Goal: Transaction & Acquisition: Purchase product/service

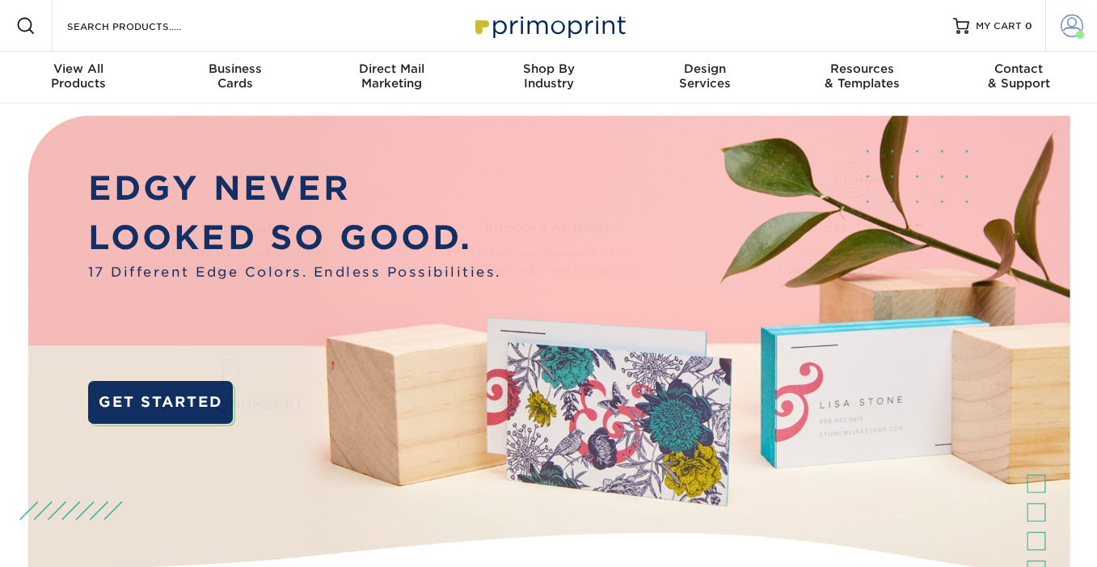
click at [1076, 25] on span at bounding box center [1071, 26] width 23 height 23
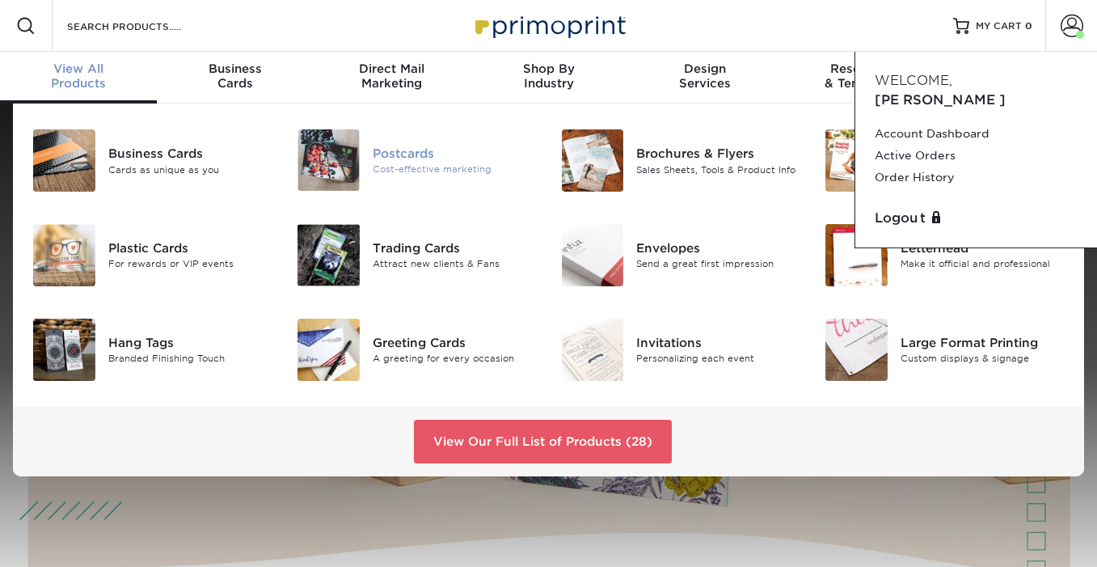
click at [404, 147] on div "Postcards" at bounding box center [455, 153] width 164 height 18
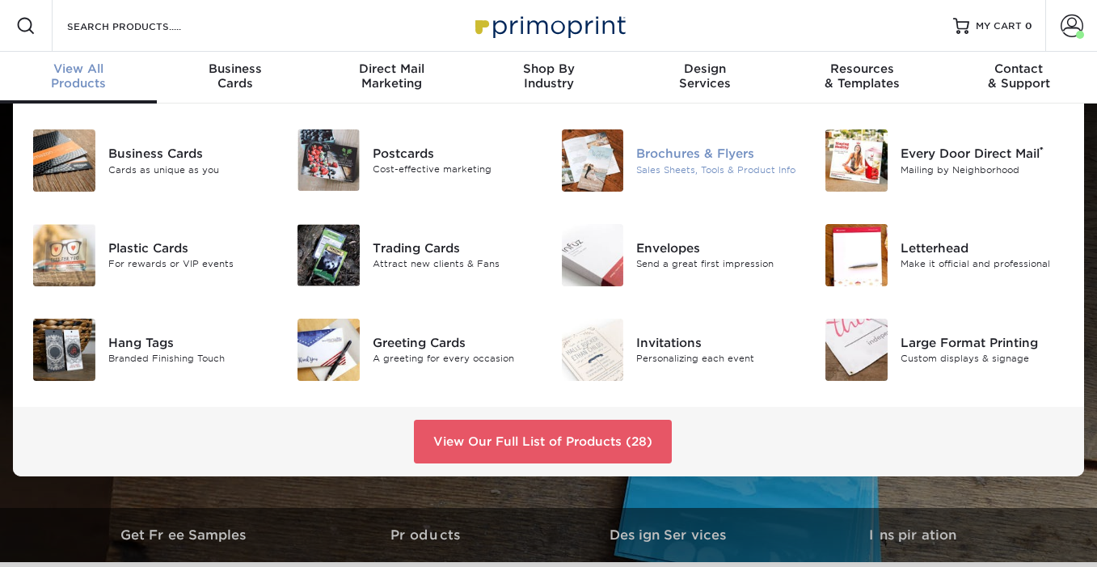
click at [691, 154] on div "Brochures & Flyers" at bounding box center [718, 154] width 164 height 18
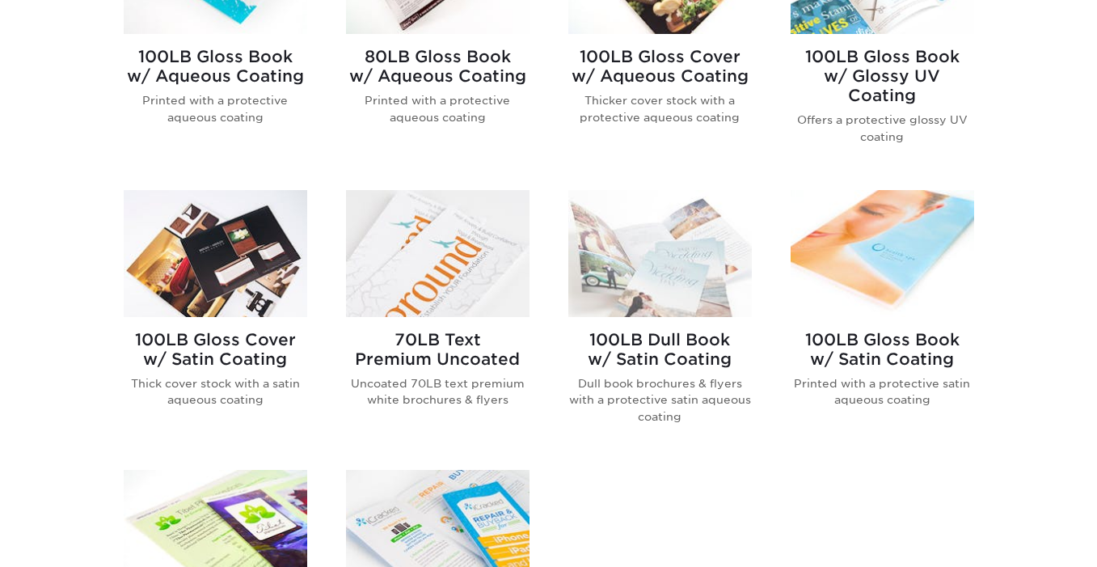
scroll to position [803, 0]
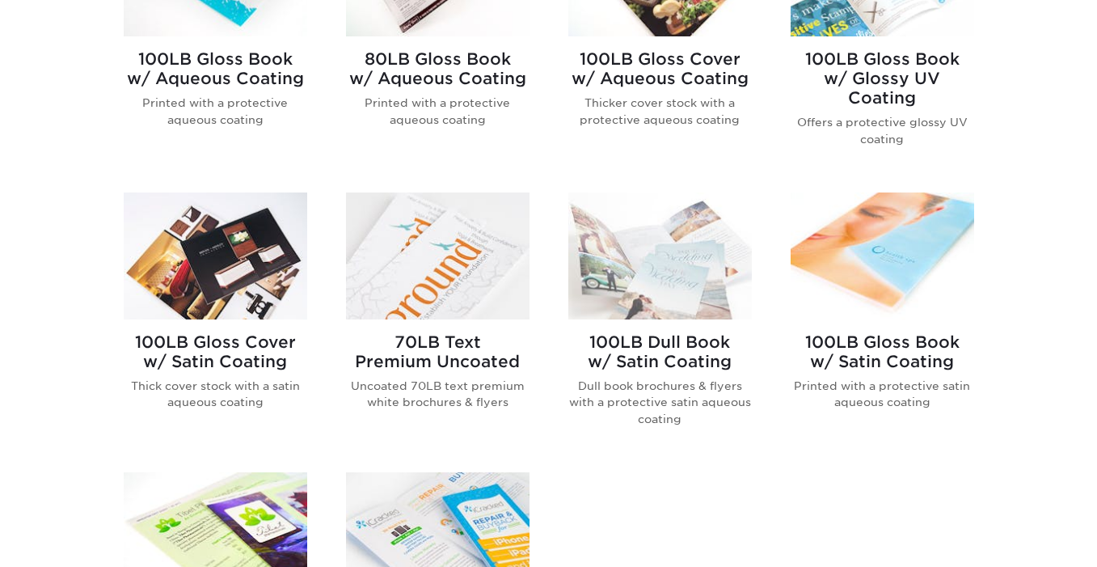
click at [894, 364] on h2 "100LB Gloss Book w/ Satin Coating" at bounding box center [881, 351] width 183 height 39
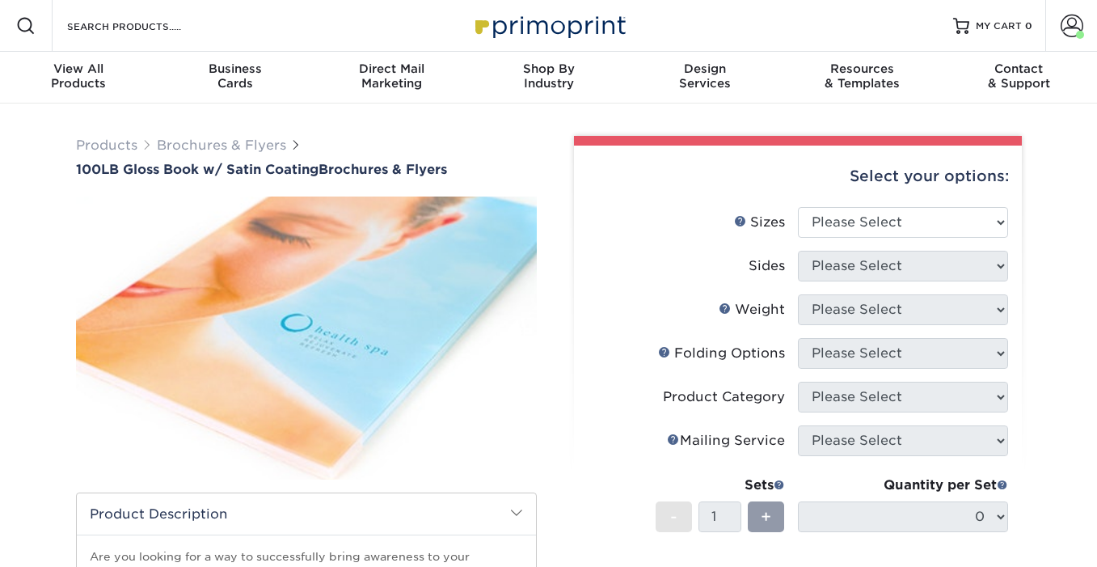
click at [868, 196] on div "Select your options:" at bounding box center [798, 175] width 422 height 61
click at [846, 212] on select "Please Select 3.67" x 8.5" 4" x 6" 4" x 8.5" 4" x 9" 4" x 11" 4.25" x 5.5" 4.25…" at bounding box center [903, 222] width 210 height 31
click at [898, 209] on select "Please Select 3.67" x 8.5" 4" x 6" 4" x 8.5" 4" x 9" 4" x 11" 4.25" x 5.5" 4.25…" at bounding box center [903, 222] width 210 height 31
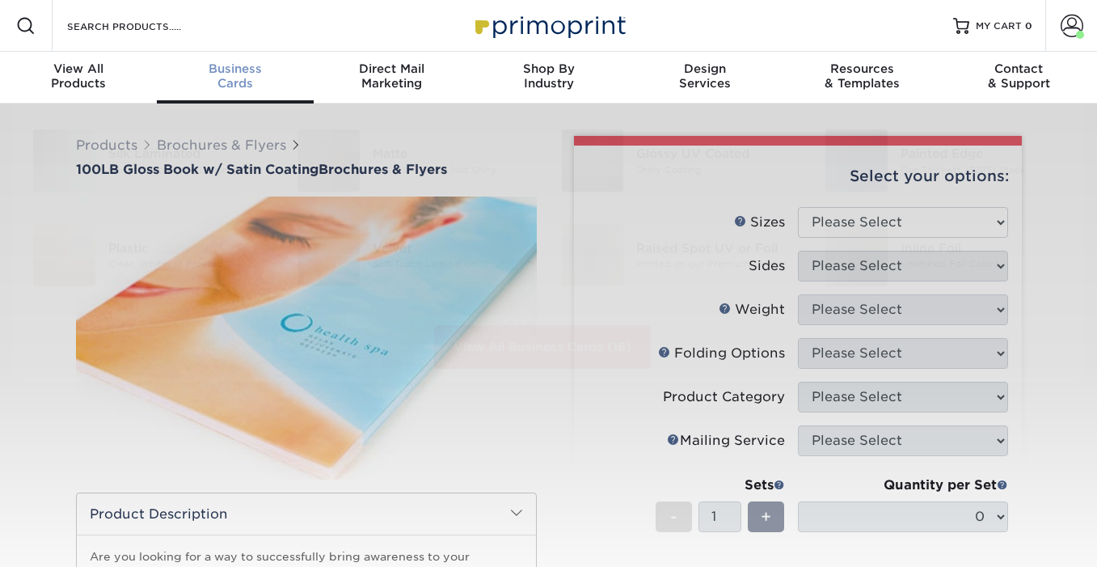
click at [232, 72] on span "Business" at bounding box center [235, 68] width 157 height 15
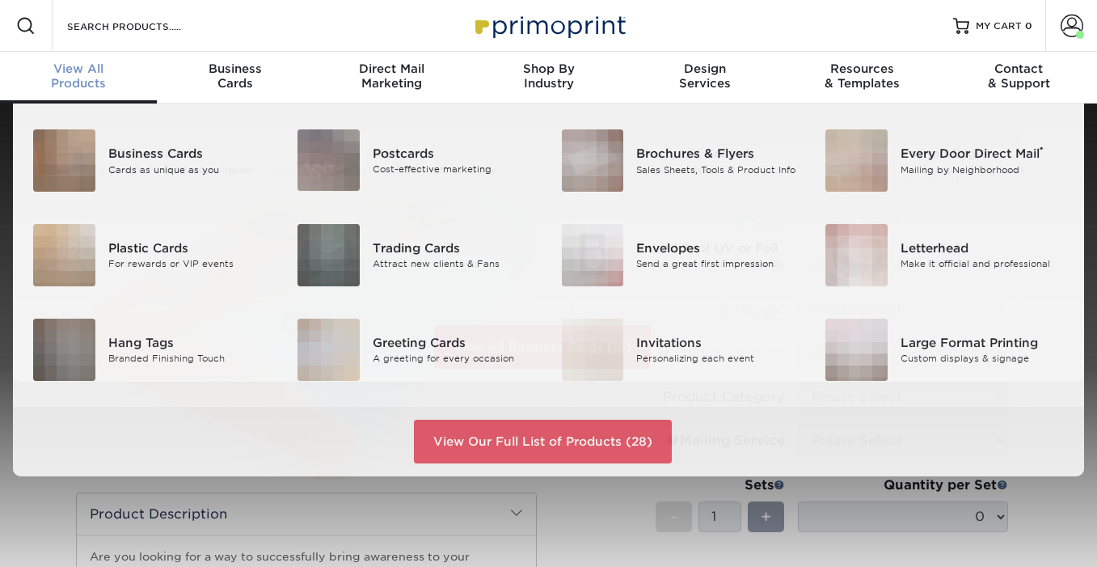
click at [80, 70] on span "View All" at bounding box center [78, 68] width 157 height 15
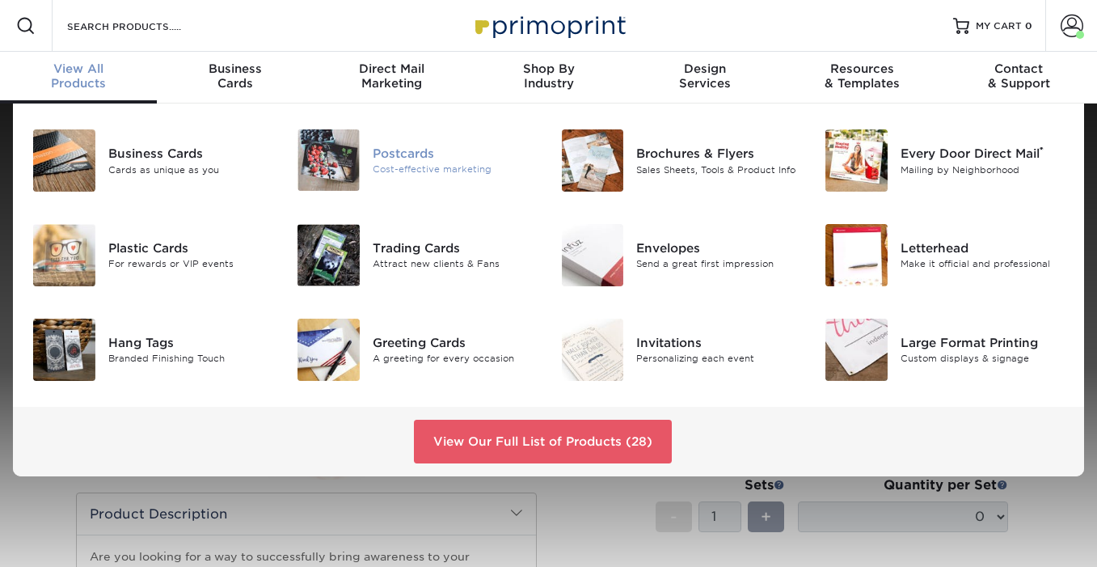
click at [388, 150] on div "Postcards" at bounding box center [455, 153] width 164 height 18
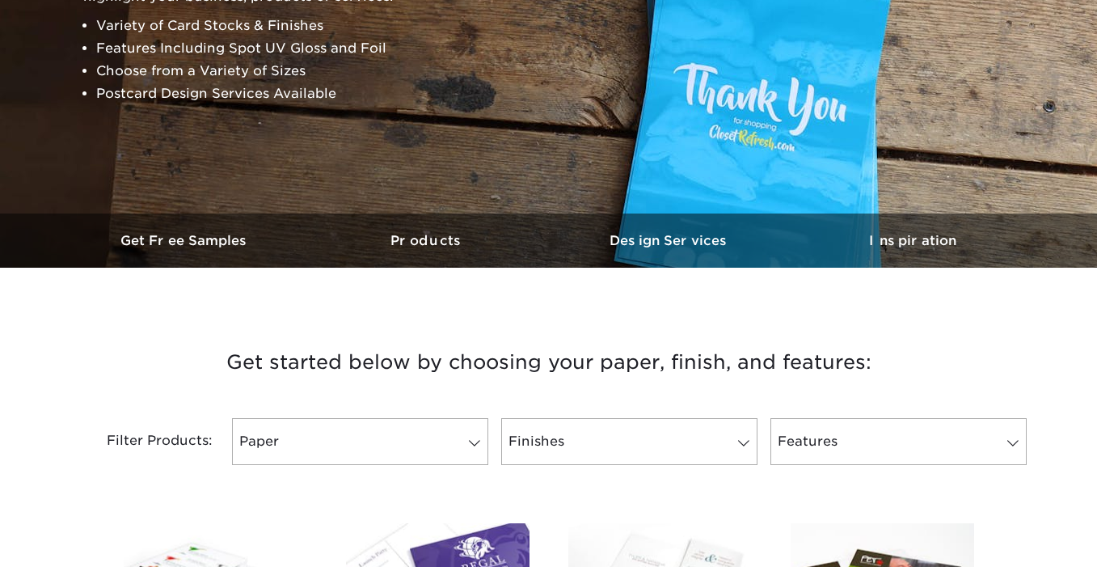
scroll to position [600, 0]
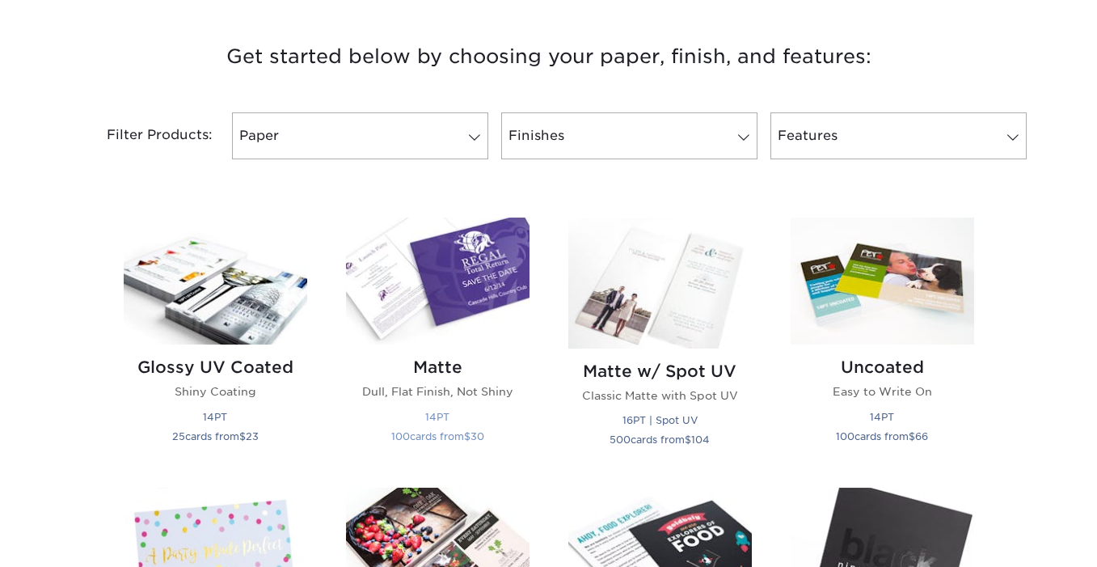
click at [409, 326] on img at bounding box center [437, 280] width 183 height 127
click at [433, 371] on h2 "Matte" at bounding box center [437, 366] width 183 height 19
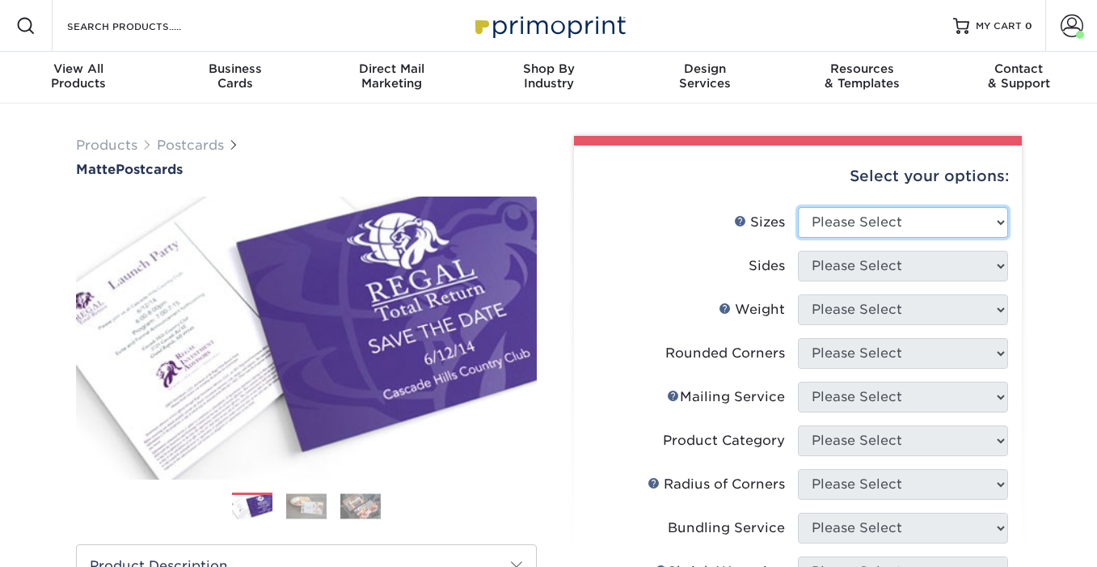
click at [873, 232] on select "Please Select 1.5" x 7" 2" x 4" 2" x 6" 2" x 7" 2" x 8" 2.12" x 5.5" 2.125" x 5…" at bounding box center [903, 222] width 210 height 31
select select "3.00x5.00"
click at [798, 207] on select "Please Select 1.5" x 7" 2" x 4" 2" x 6" 2" x 7" 2" x 8" 2.12" x 5.5" 2.125" x 5…" at bounding box center [903, 222] width 210 height 31
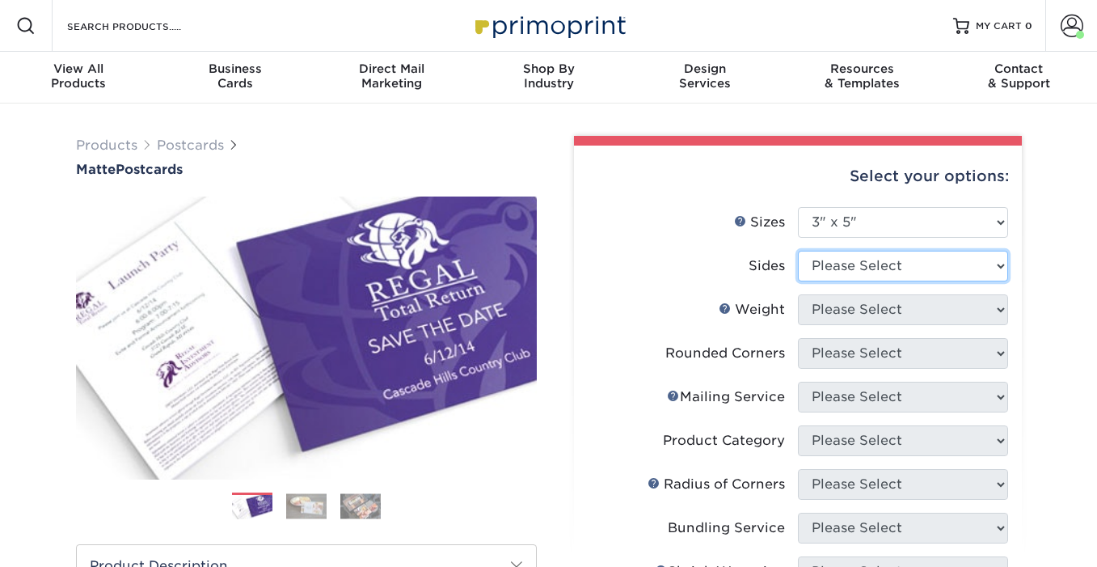
click at [851, 268] on select "Please Select Print Both Sides Print Front Only" at bounding box center [903, 266] width 210 height 31
select select "13abbda7-1d64-4f25-8bb2-c179b224825d"
click at [798, 251] on select "Please Select Print Both Sides Print Front Only" at bounding box center [903, 266] width 210 height 31
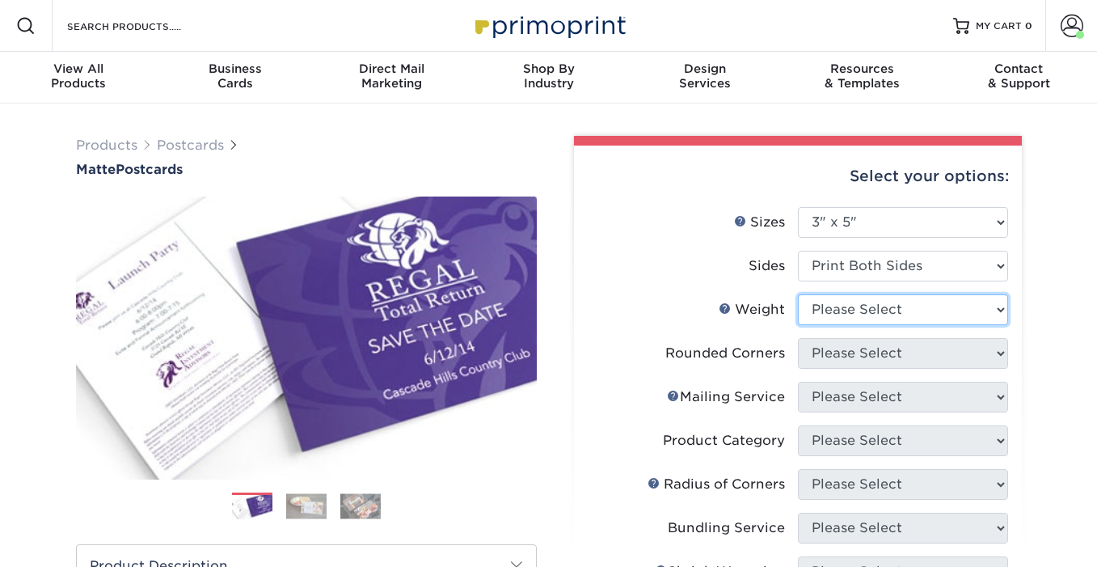
click at [859, 312] on select "Please Select 16PT 14PT" at bounding box center [903, 309] width 210 height 31
select select "14PT"
click at [798, 294] on select "Please Select 16PT 14PT" at bounding box center [903, 309] width 210 height 31
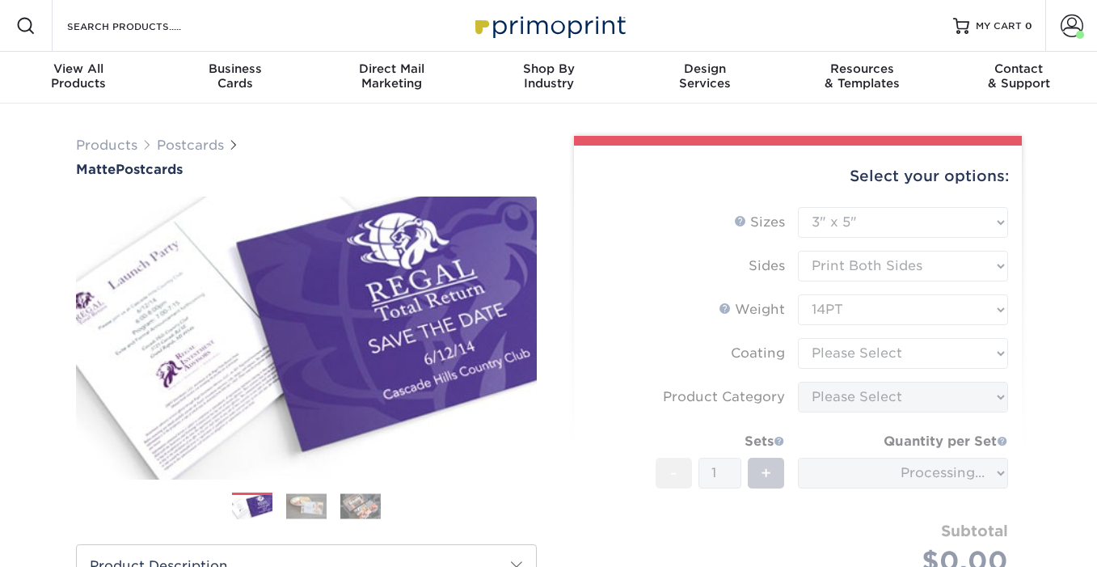
click at [845, 358] on form "Sizes Help Sizes Please Select 1.5" x 7" 2" x 4" 2" x 6" 2" x 7" 2" x 8" 2.12" …" at bounding box center [798, 416] width 422 height 419
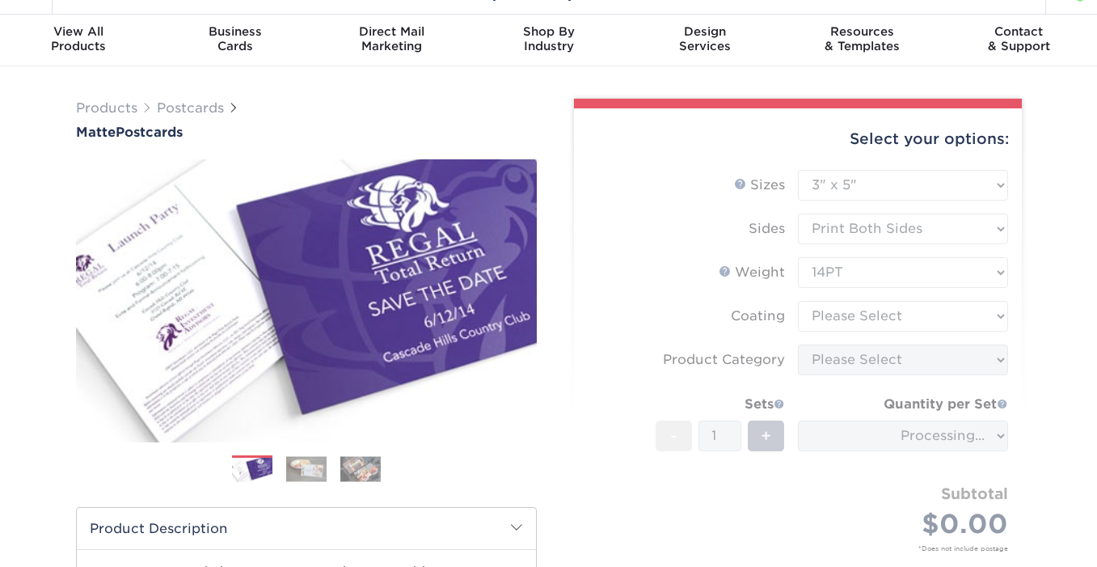
scroll to position [44, 0]
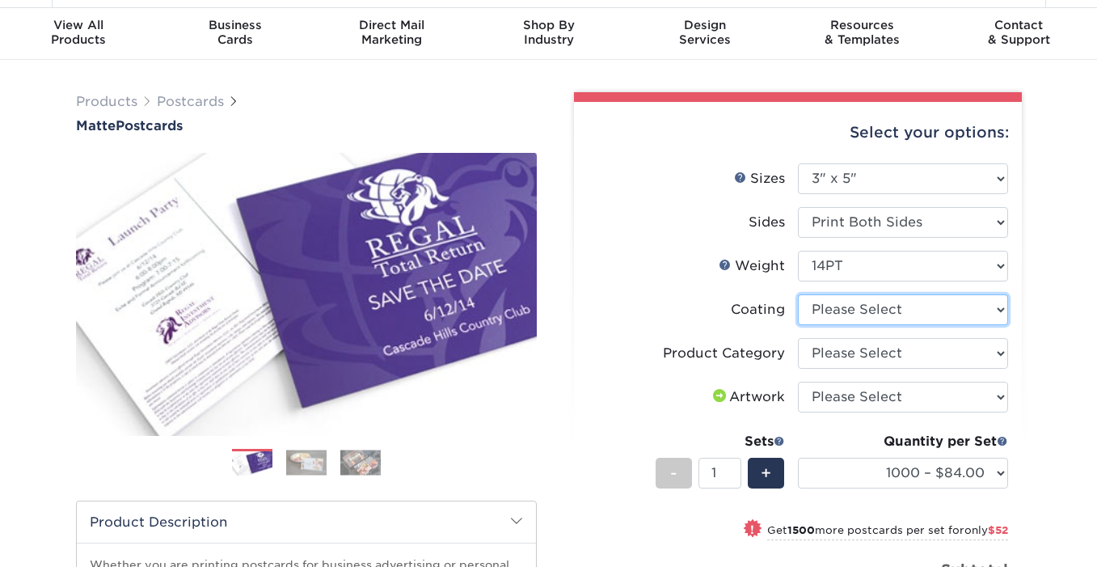
click at [860, 314] on select at bounding box center [903, 309] width 210 height 31
select select "121bb7b5-3b4d-429f-bd8d-bbf80e953313"
click at [798, 294] on select at bounding box center [903, 309] width 210 height 31
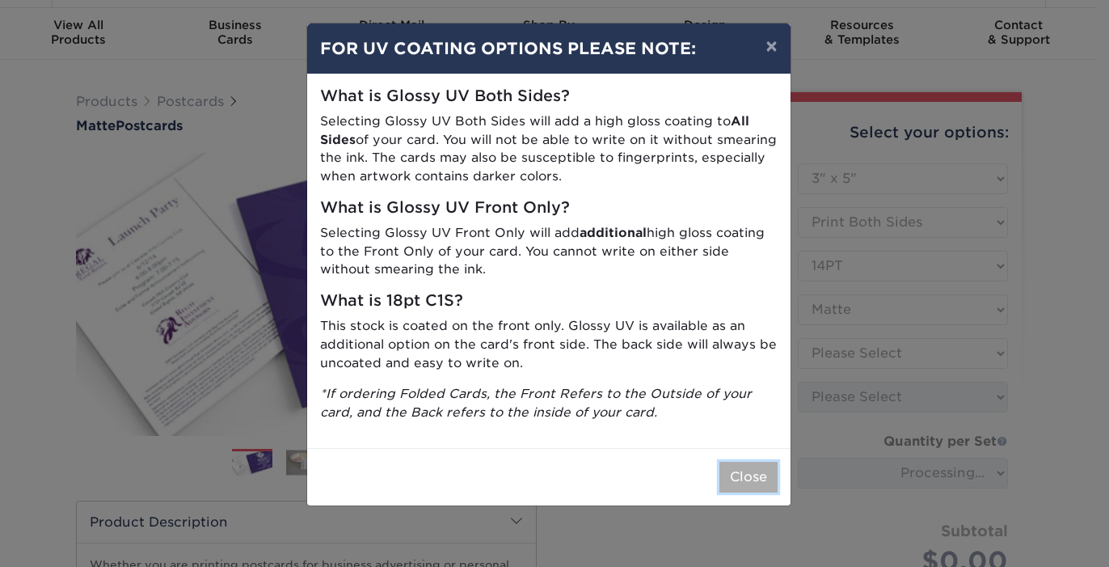
click at [731, 482] on button "Close" at bounding box center [748, 476] width 58 height 31
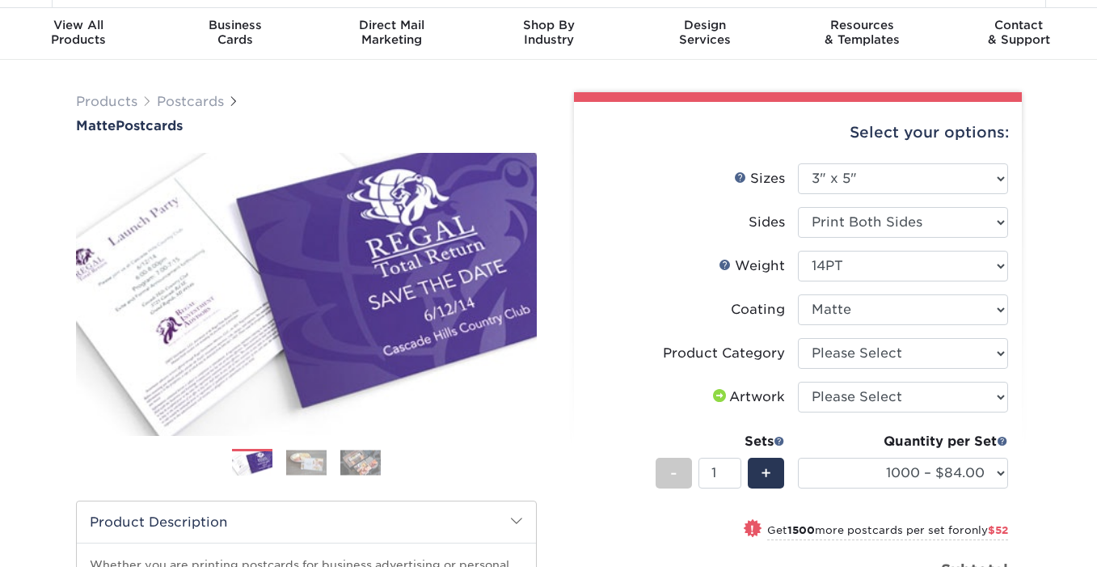
click at [845, 369] on li "Product Category Please Select Postcards" at bounding box center [798, 360] width 420 height 44
click at [848, 355] on select "Please Select Postcards" at bounding box center [903, 353] width 210 height 31
select select "9b7272e0-d6c8-4c3c-8e97-d3a1bcdab858"
click at [798, 338] on select "Please Select Postcards" at bounding box center [903, 353] width 210 height 31
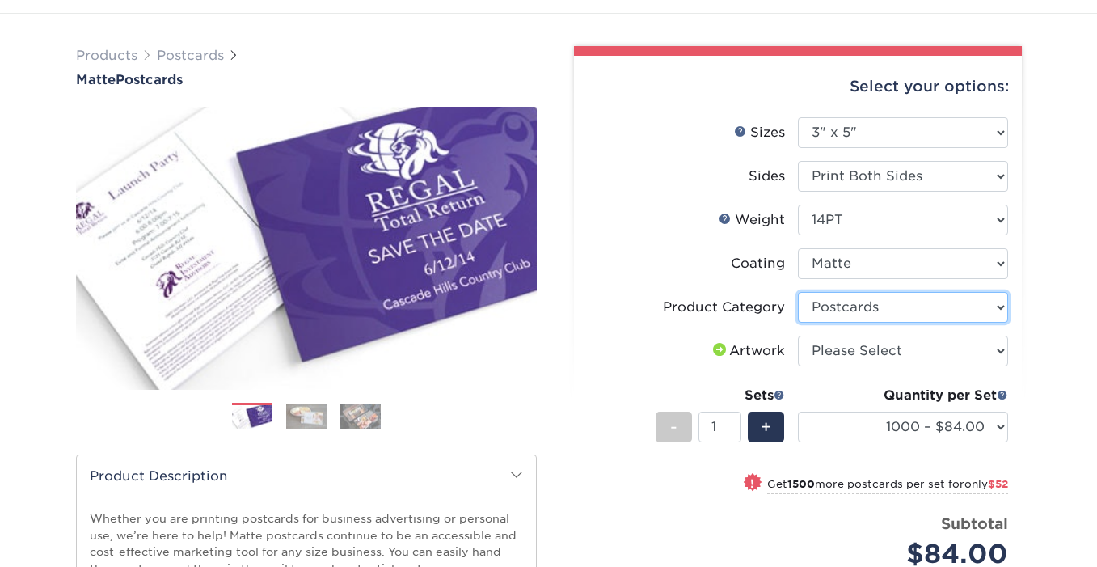
scroll to position [114, 0]
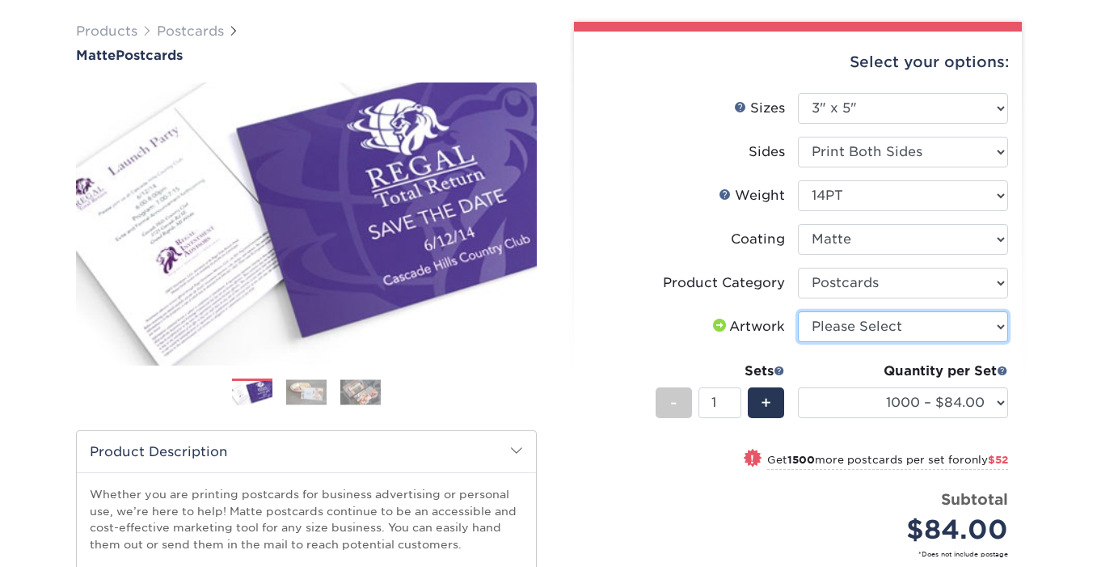
click at [861, 331] on select "Please Select I will upload files I need a design - $150" at bounding box center [903, 326] width 210 height 31
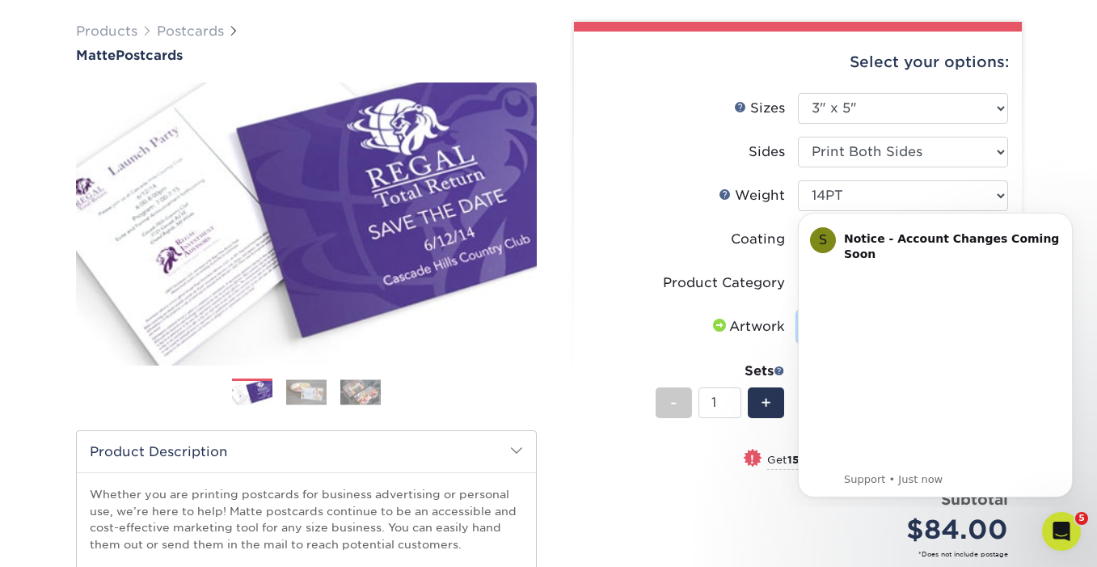
scroll to position [0, 0]
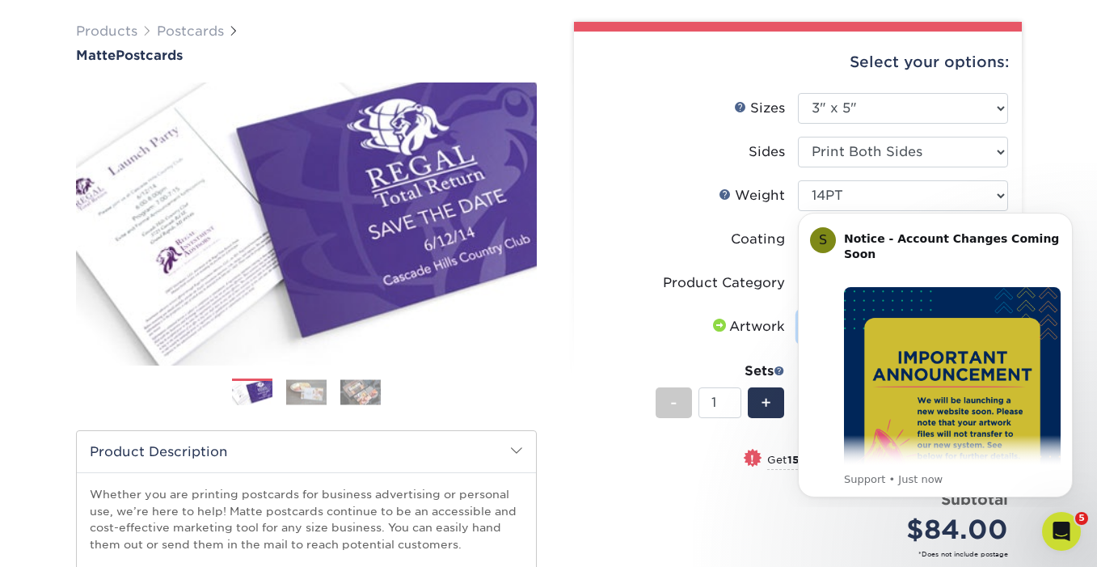
select select "upload"
click at [798, 311] on select "Please Select I will upload files I need a design - $150" at bounding box center [903, 326] width 210 height 31
click at [1070, 215] on icon "Dismiss notification" at bounding box center [1068, 217] width 9 height 9
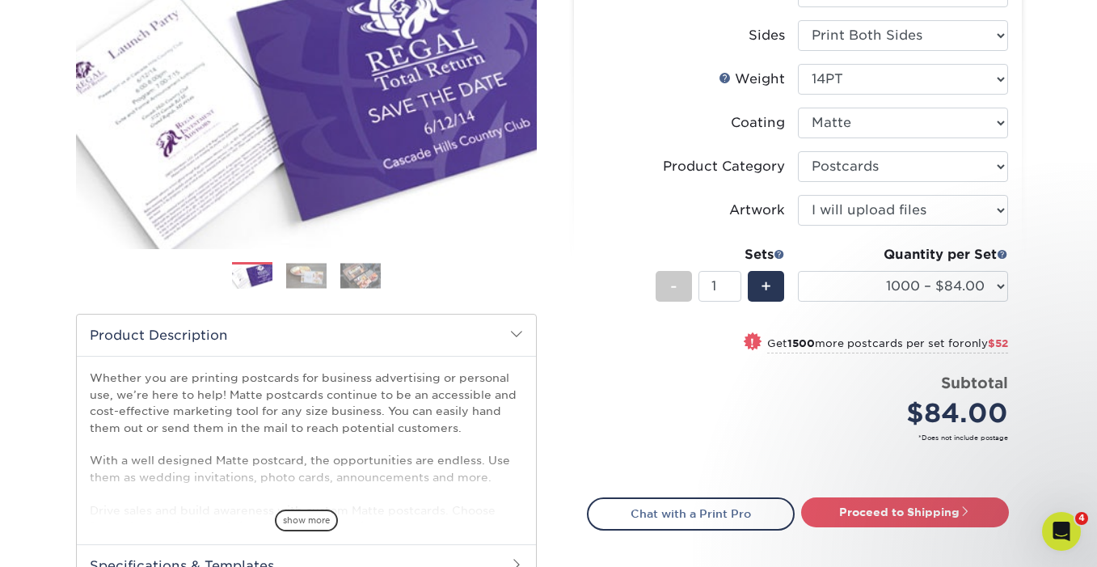
scroll to position [238, 0]
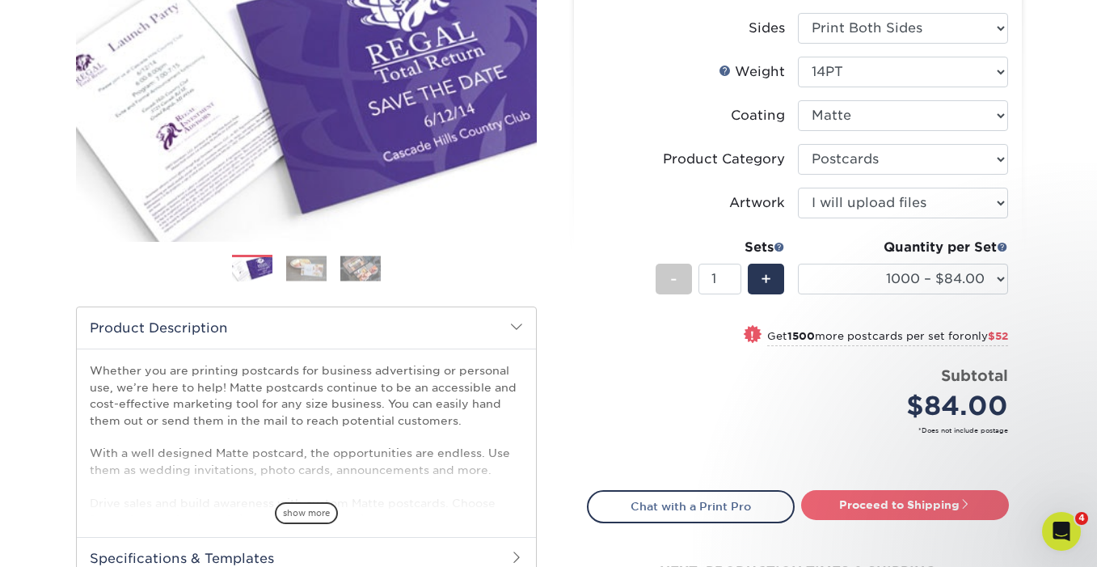
click at [882, 498] on link "Proceed to Shipping" at bounding box center [905, 504] width 208 height 29
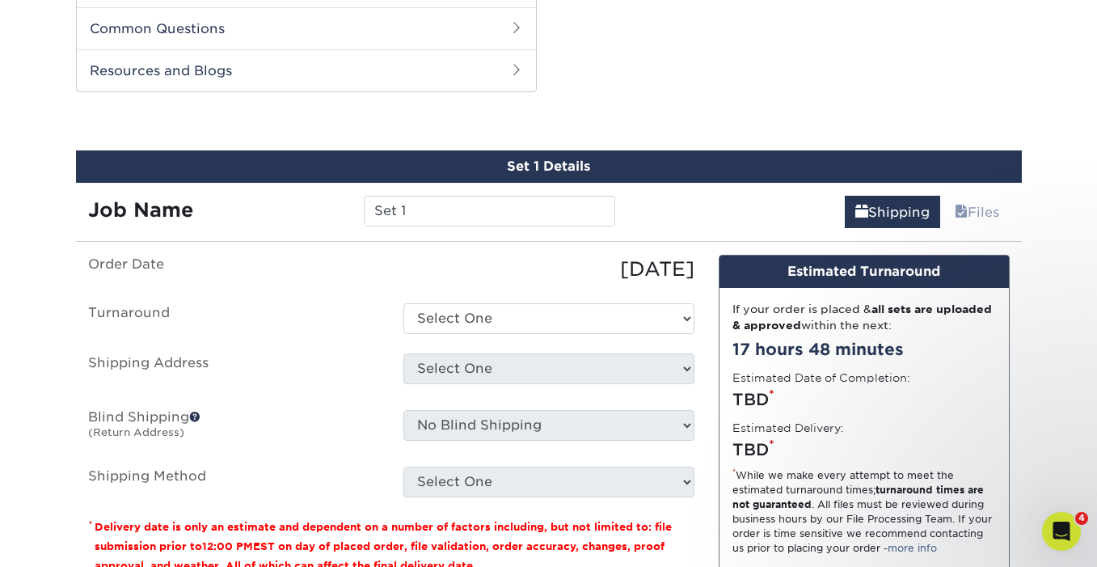
scroll to position [823, 0]
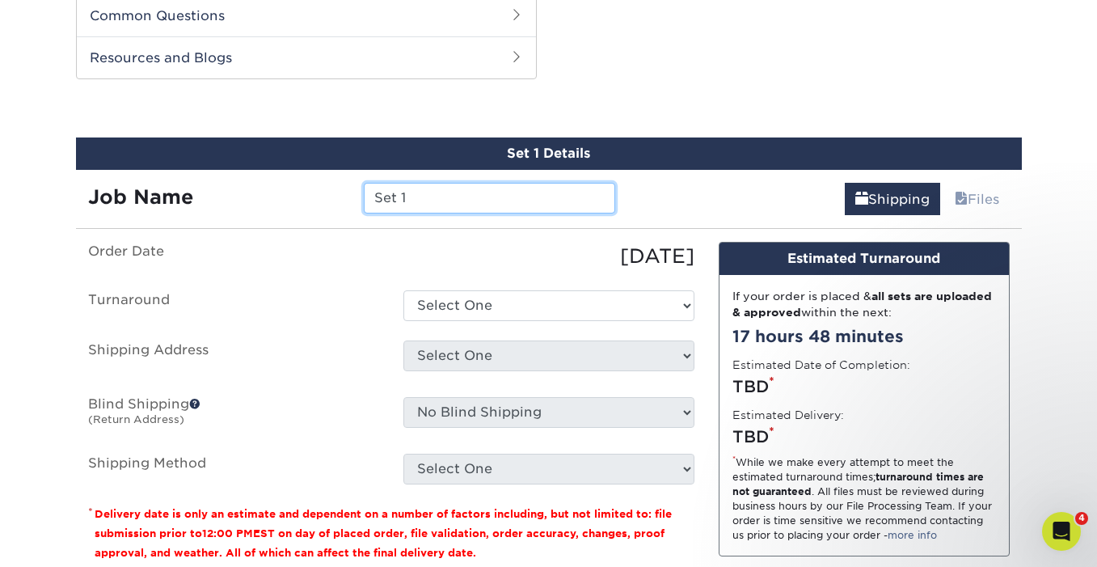
click at [444, 202] on input "Set 1" at bounding box center [489, 198] width 251 height 31
type input "Greater Than"
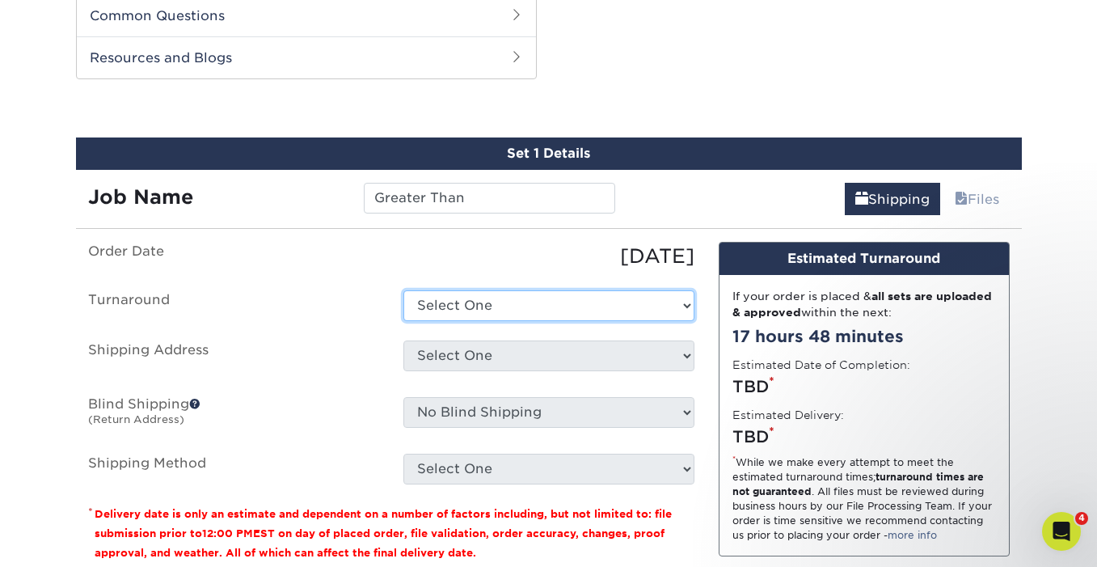
click at [559, 293] on select "Select One 2-4 Business Days 2 Day Next Business Day" at bounding box center [548, 305] width 291 height 31
select select "dd747f5a-d36a-45bb-bdcb-47a48b8076ec"
click at [403, 290] on select "Select One 2-4 Business Days 2 Day Next Business Day" at bounding box center [548, 305] width 291 height 31
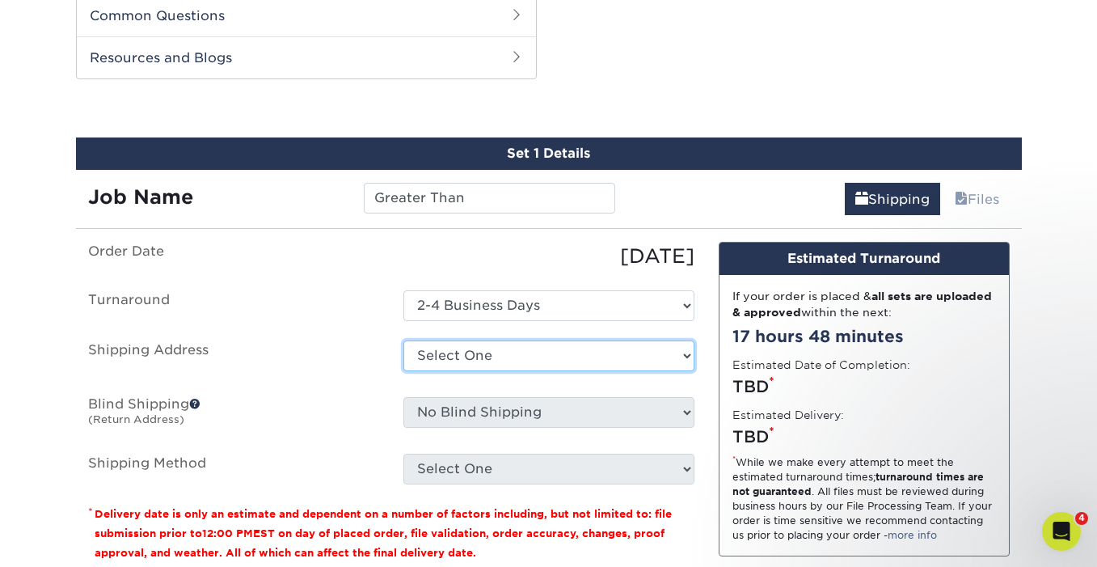
click at [547, 343] on select "Select One Tribe YTH Postcards + Add New Address" at bounding box center [548, 355] width 291 height 31
select select "225575"
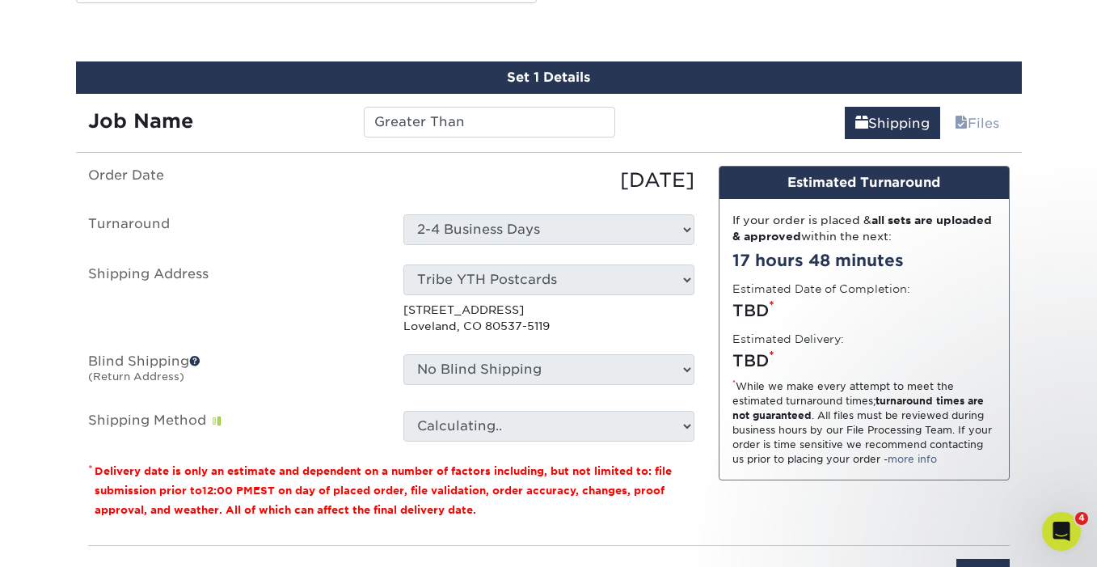
scroll to position [901, 0]
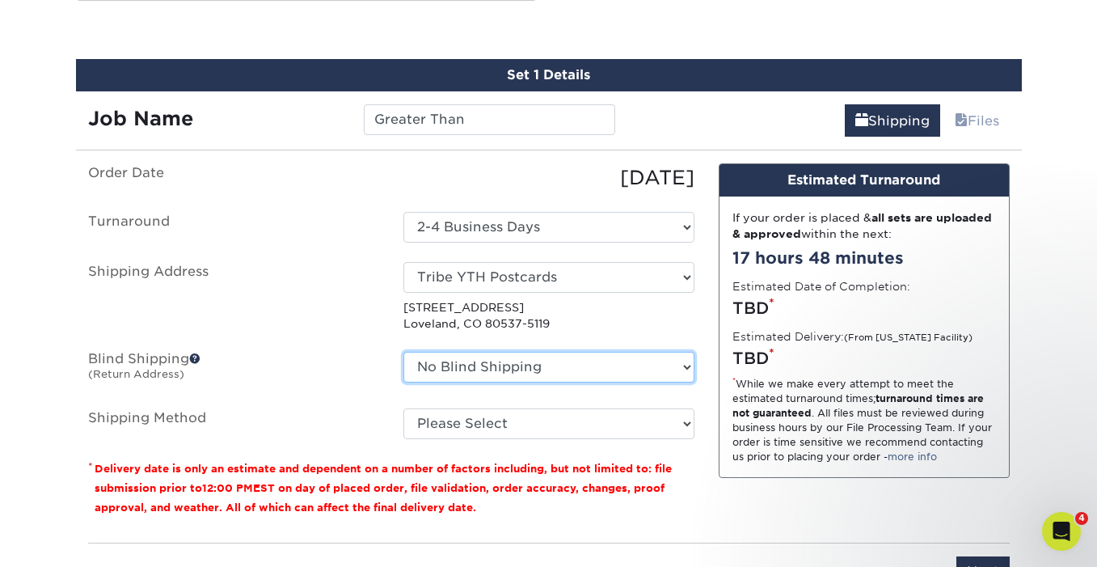
click at [544, 365] on select "No Blind Shipping Tribe YTH Postcards + Add New Address" at bounding box center [548, 367] width 291 height 31
select select "225575"
click at [403, 352] on select "No Blind Shipping Tribe YTH Postcards + Add New Address" at bounding box center [548, 367] width 291 height 31
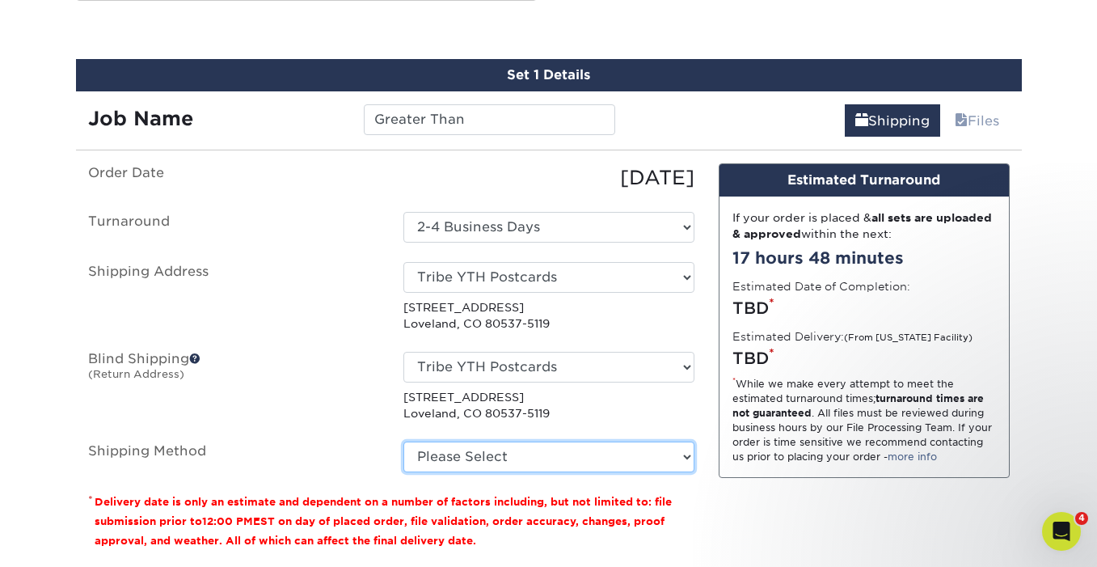
click at [512, 447] on select "Please Select Ground Shipping (+$20.14) 3 Day Shipping Service (+$28.08) 2 Day …" at bounding box center [548, 456] width 291 height 31
click at [403, 441] on select "Please Select Ground Shipping (+$20.14) 3 Day Shipping Service (+$28.08) 2 Day …" at bounding box center [548, 456] width 291 height 31
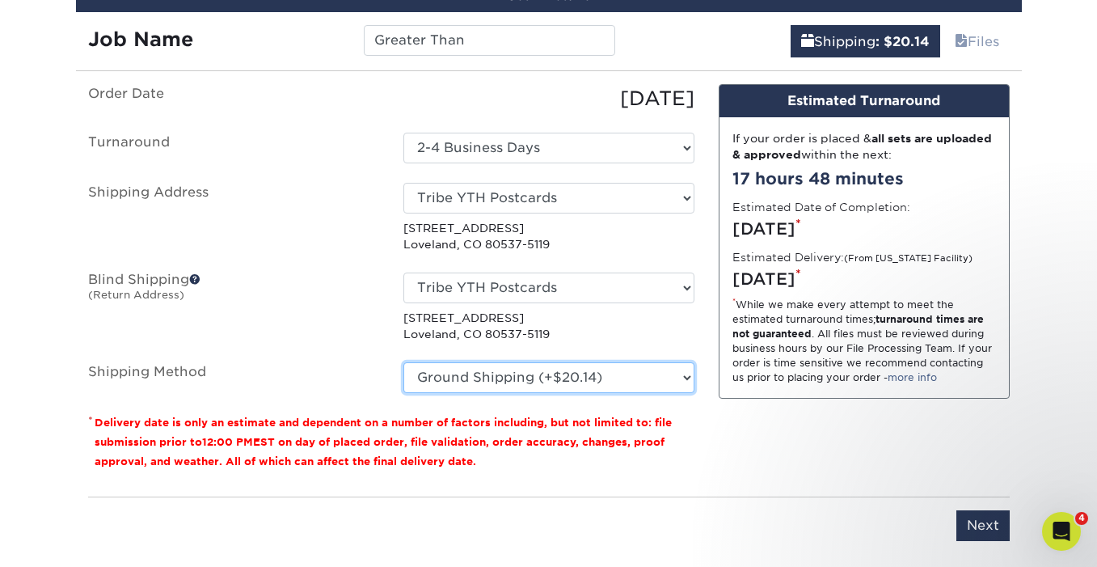
scroll to position [982, 0]
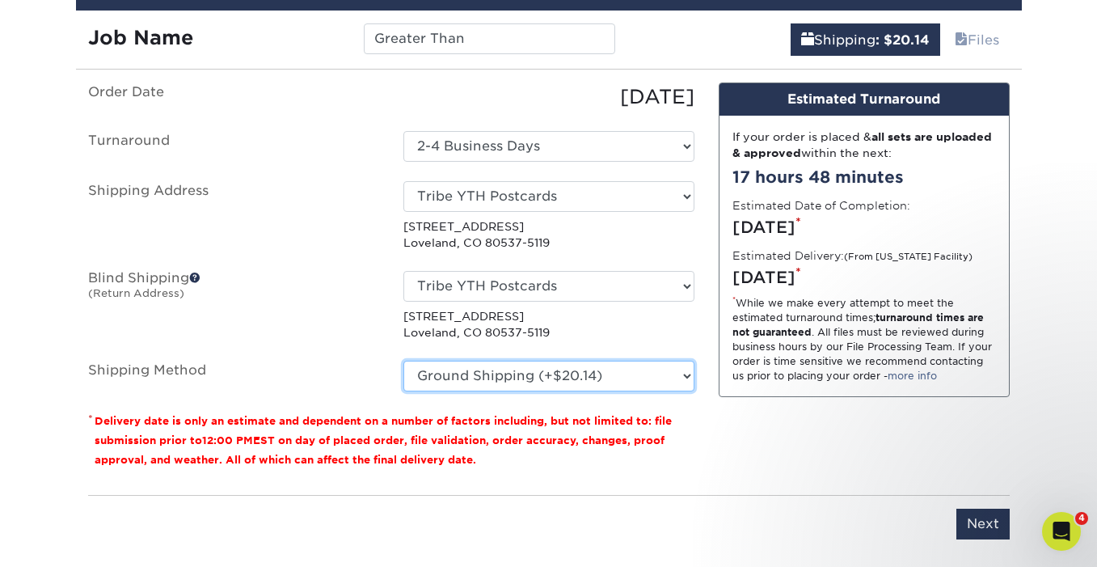
click at [596, 388] on select "Please Select Ground Shipping (+$20.14) 3 Day Shipping Service (+$28.08) 2 Day …" at bounding box center [548, 375] width 291 height 31
click at [403, 360] on select "Please Select Ground Shipping (+$20.14) 3 Day Shipping Service (+$28.08) 2 Day …" at bounding box center [548, 375] width 291 height 31
click at [613, 384] on select "Please Select Ground Shipping (+$20.14) 3 Day Shipping Service (+$28.08) 2 Day …" at bounding box center [548, 375] width 291 height 31
click at [403, 360] on select "Please Select Ground Shipping (+$20.14) 3 Day Shipping Service (+$28.08) 2 Day …" at bounding box center [548, 375] width 291 height 31
click at [600, 372] on select "Please Select Ground Shipping (+$20.14) 3 Day Shipping Service (+$28.08) 2 Day …" at bounding box center [548, 375] width 291 height 31
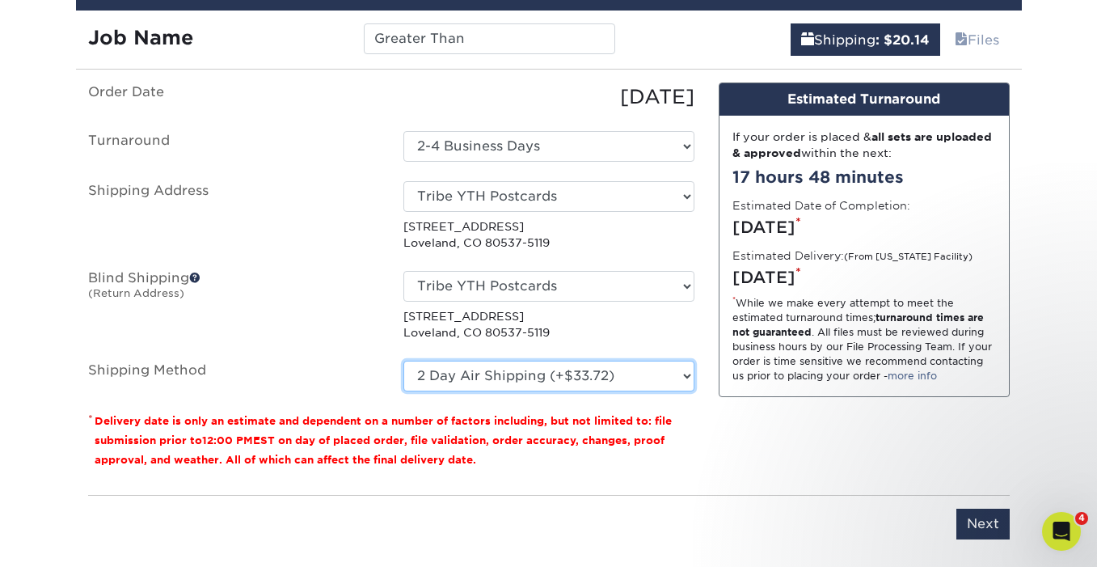
click at [403, 360] on select "Please Select Ground Shipping (+$20.14) 3 Day Shipping Service (+$28.08) 2 Day …" at bounding box center [548, 375] width 291 height 31
click at [592, 379] on select "Please Select Ground Shipping (+$20.14) 3 Day Shipping Service (+$28.08) 2 Day …" at bounding box center [548, 375] width 291 height 31
select select "03"
click at [403, 360] on select "Please Select Ground Shipping (+$20.14) 3 Day Shipping Service (+$28.08) 2 Day …" at bounding box center [548, 375] width 291 height 31
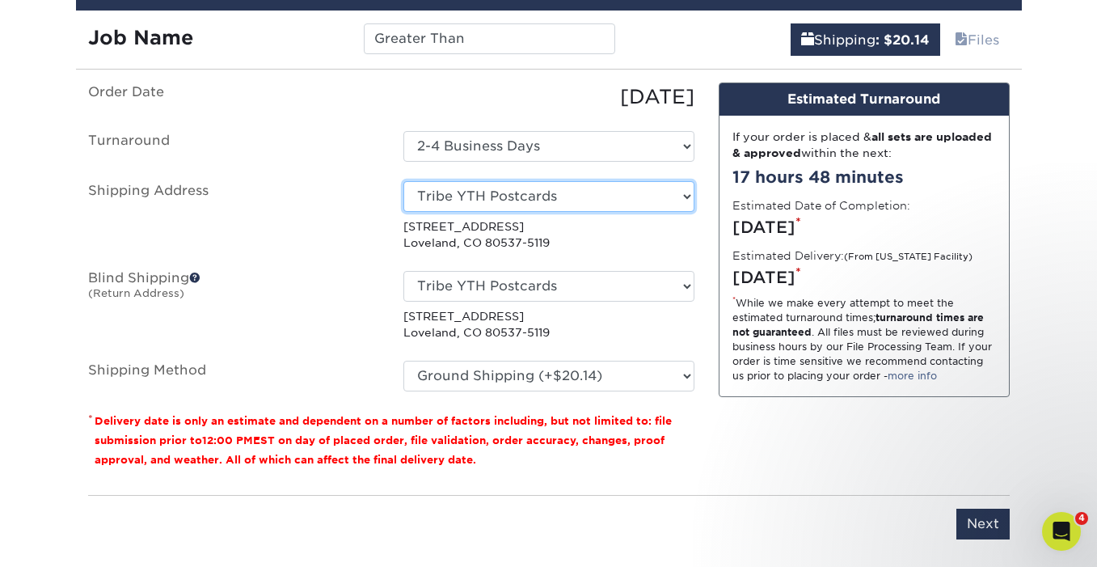
click at [555, 198] on select "Select One Tribe YTH Postcards + Add New Address" at bounding box center [548, 196] width 291 height 31
click at [403, 181] on select "Select One Tribe YTH Postcards + Add New Address" at bounding box center [548, 196] width 291 height 31
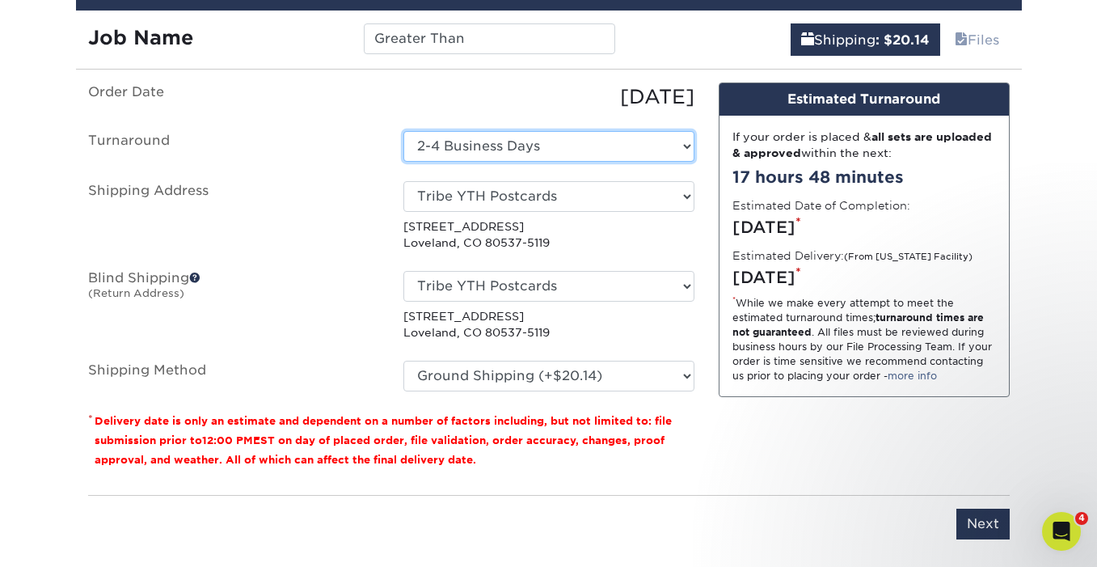
click at [557, 137] on select "Select One 2-4 Business Days 2 Day Next Business Day" at bounding box center [548, 146] width 291 height 31
select select "eafce687-f598-41a1-8379-94019729339d"
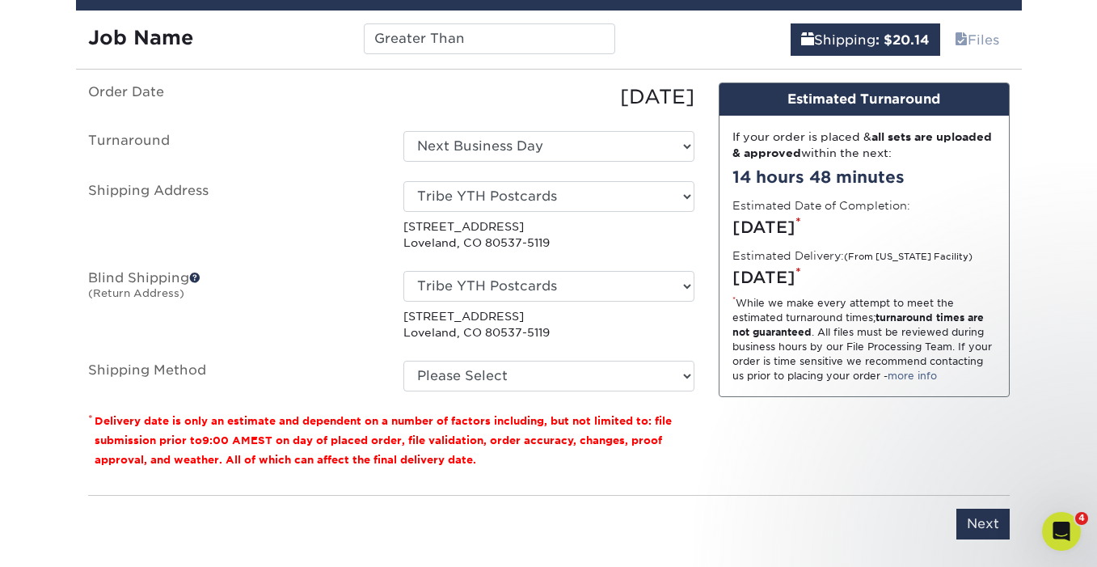
click at [558, 400] on fieldset "Order Date 09/23/2025 Turnaround Select One 2-4 Business Days 2 Day Next Busine…" at bounding box center [391, 246] width 606 height 328
click at [540, 375] on select "Please Select Ground Shipping (+$20.14) 3 Day Shipping Service (+$28.08) 2 Day …" at bounding box center [548, 375] width 291 height 31
select select "03"
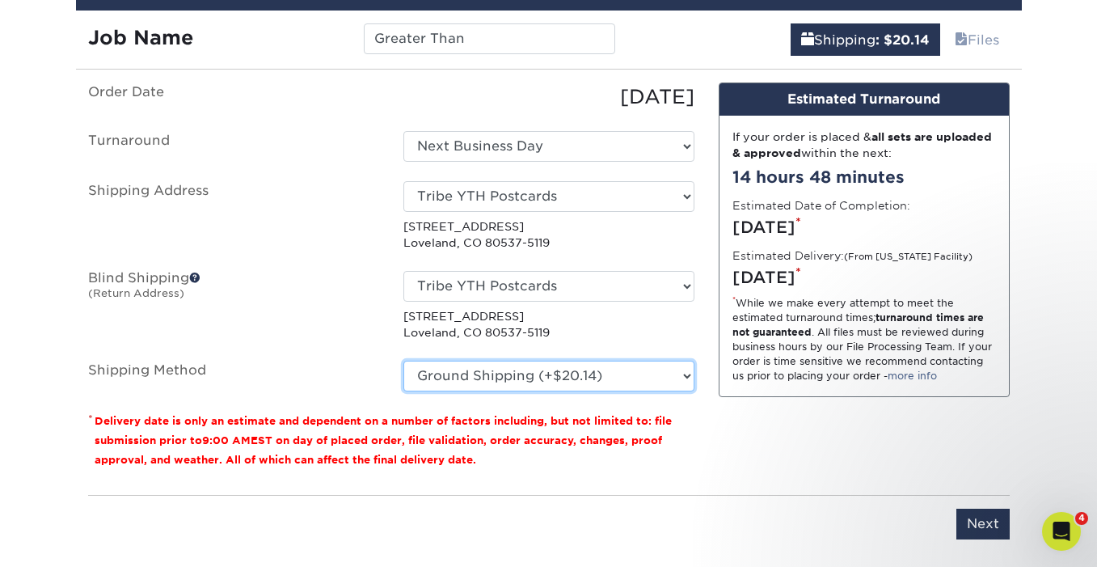
click at [403, 360] on select "Please Select Ground Shipping (+$20.14) 3 Day Shipping Service (+$28.08) 2 Day …" at bounding box center [548, 375] width 291 height 31
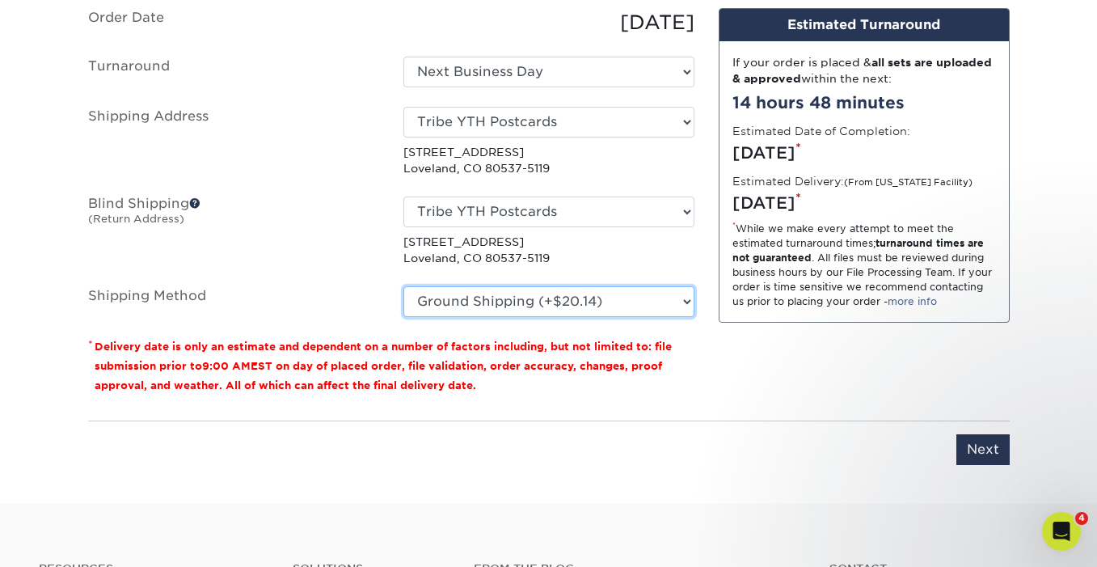
scroll to position [1078, 0]
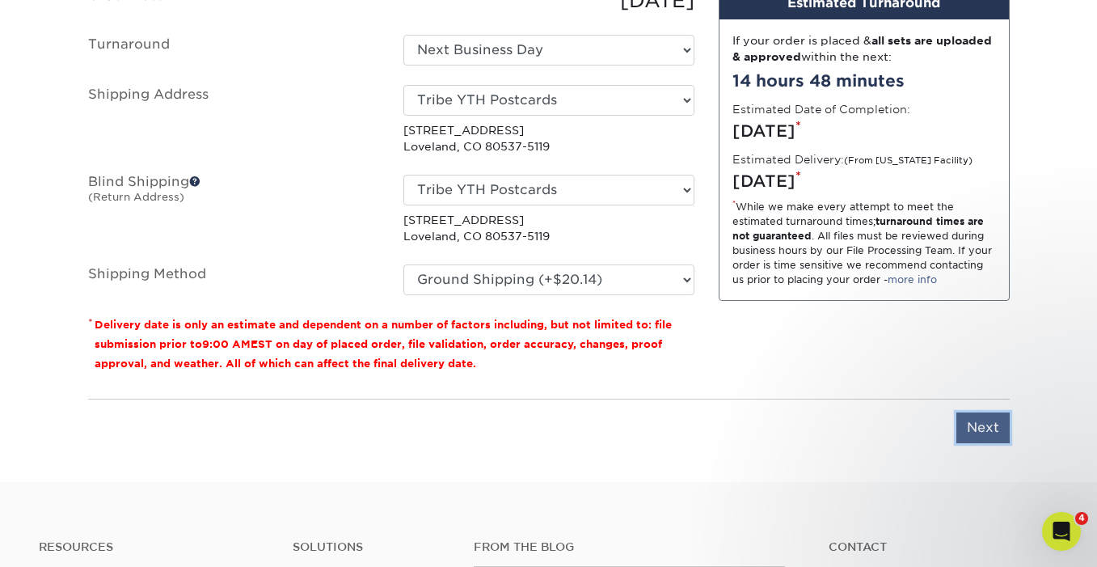
click at [978, 423] on input "Next" at bounding box center [982, 427] width 53 height 31
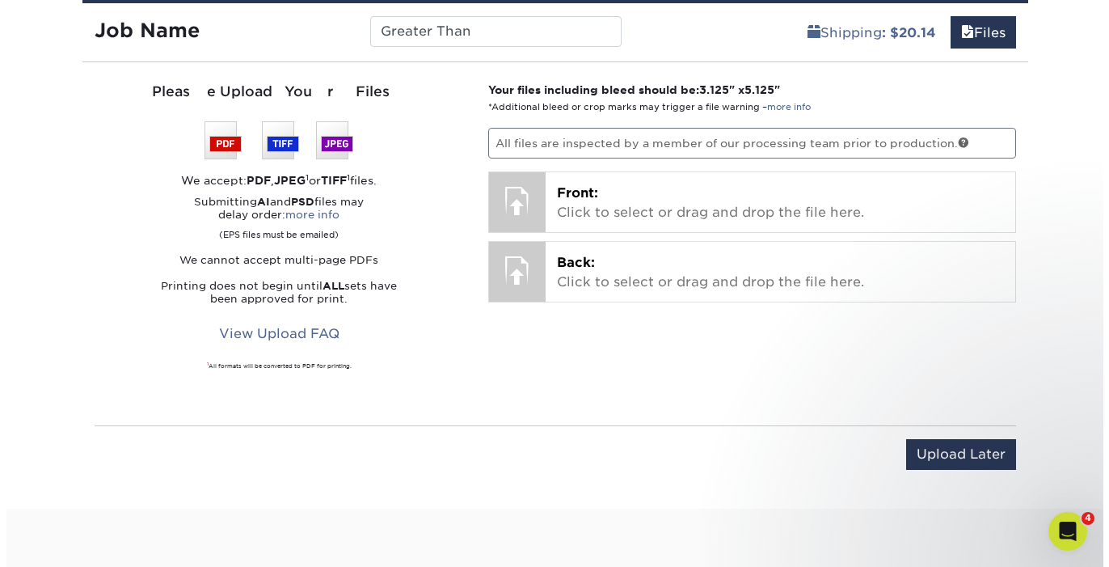
scroll to position [993, 0]
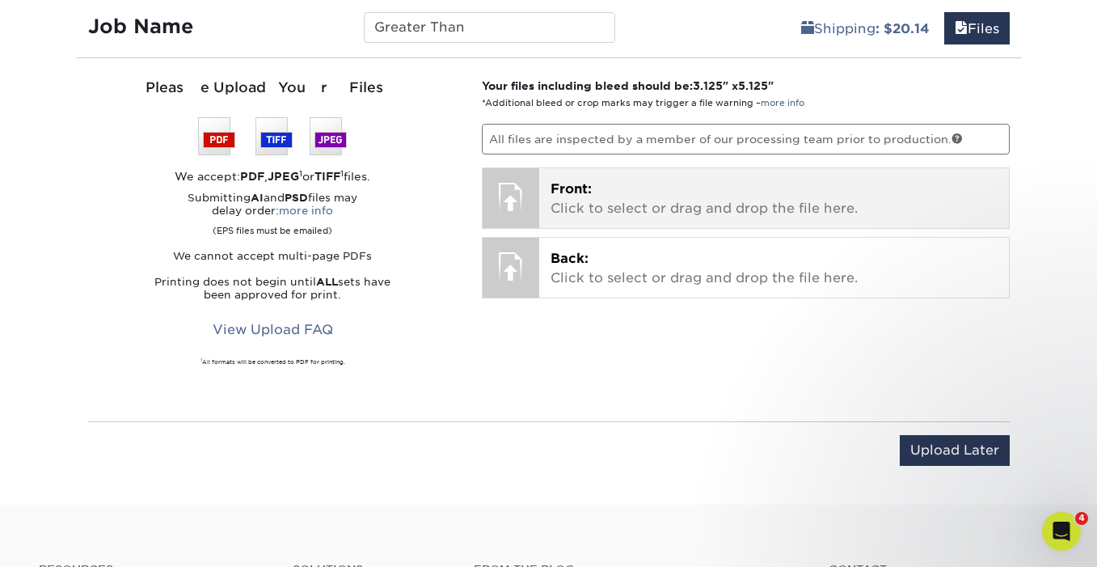
click at [649, 196] on p "Front: Click to select or drag and drop the file here." at bounding box center [773, 198] width 447 height 39
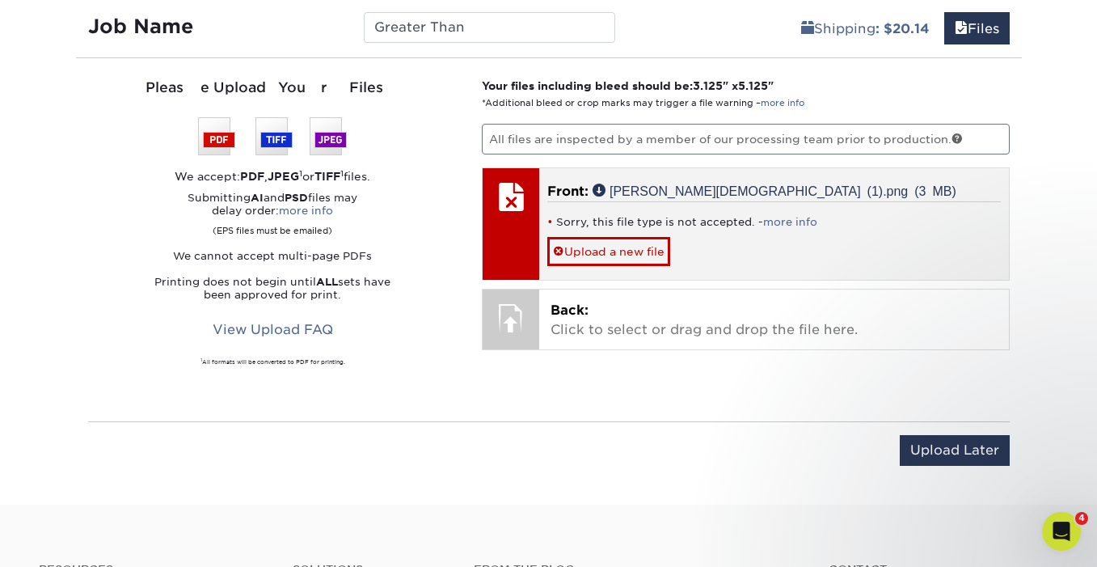
click at [520, 254] on div at bounding box center [510, 223] width 57 height 111
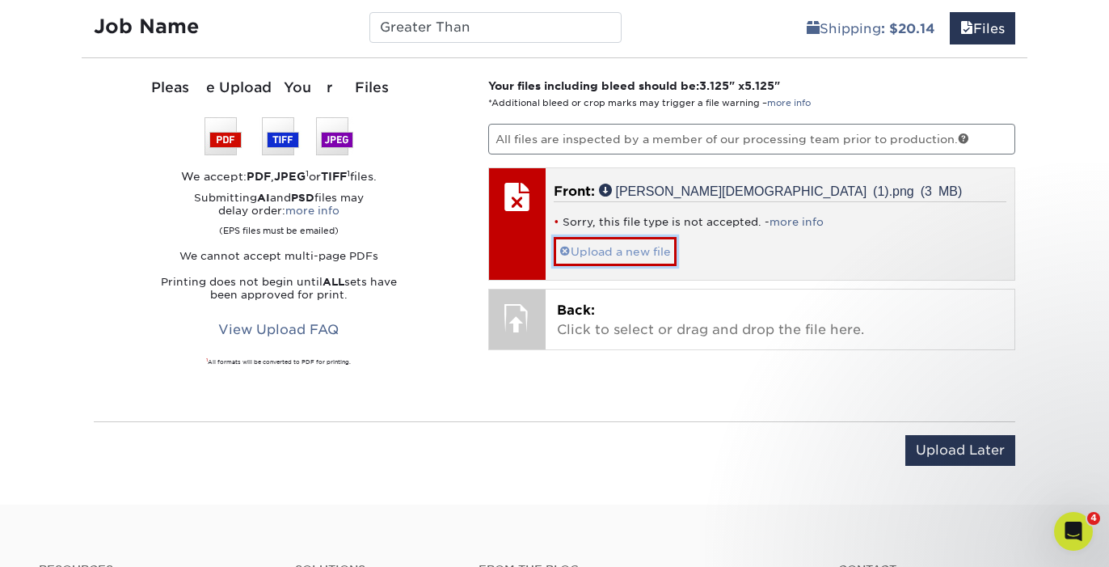
click at [599, 247] on link "Upload a new file" at bounding box center [615, 251] width 123 height 28
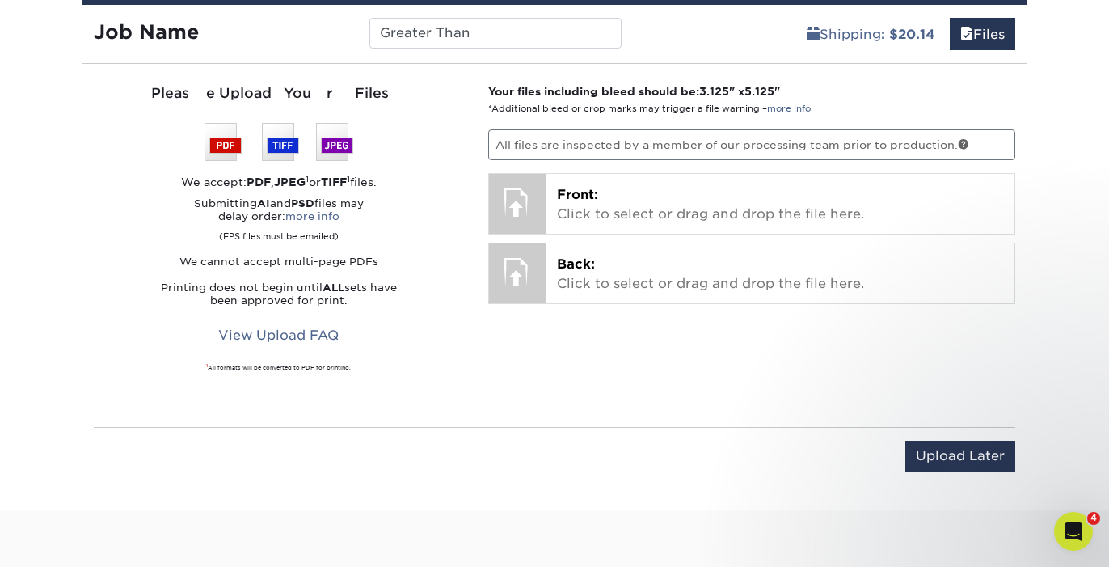
scroll to position [986, 0]
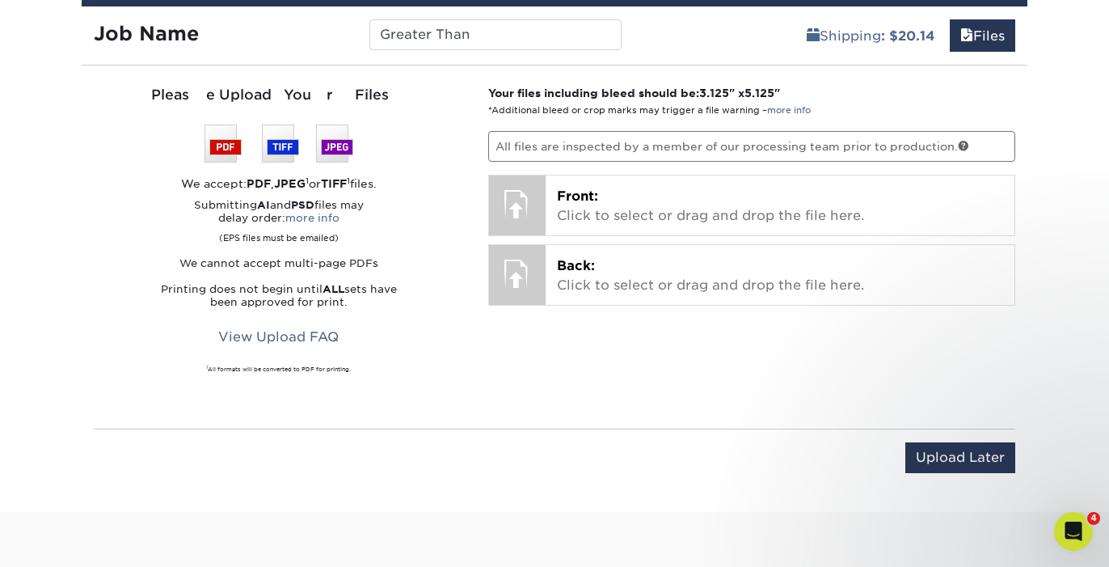
click at [753, 412] on div "Please Upload Your Files We accept: PDF , JPEG 1 or TIFF 1 files. Submitting AI…" at bounding box center [555, 246] width 946 height 337
click at [404, 246] on div "Submitting AI and PSD files may delay order: more info (EPS files must be email…" at bounding box center [279, 254] width 370 height 110
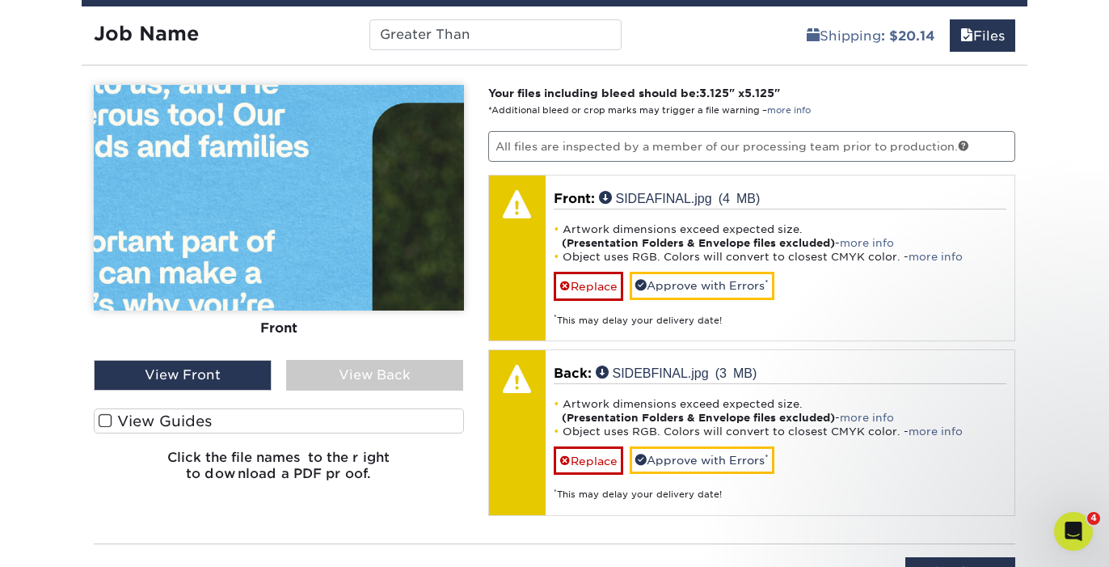
click at [400, 376] on div "View Back" at bounding box center [375, 375] width 178 height 31
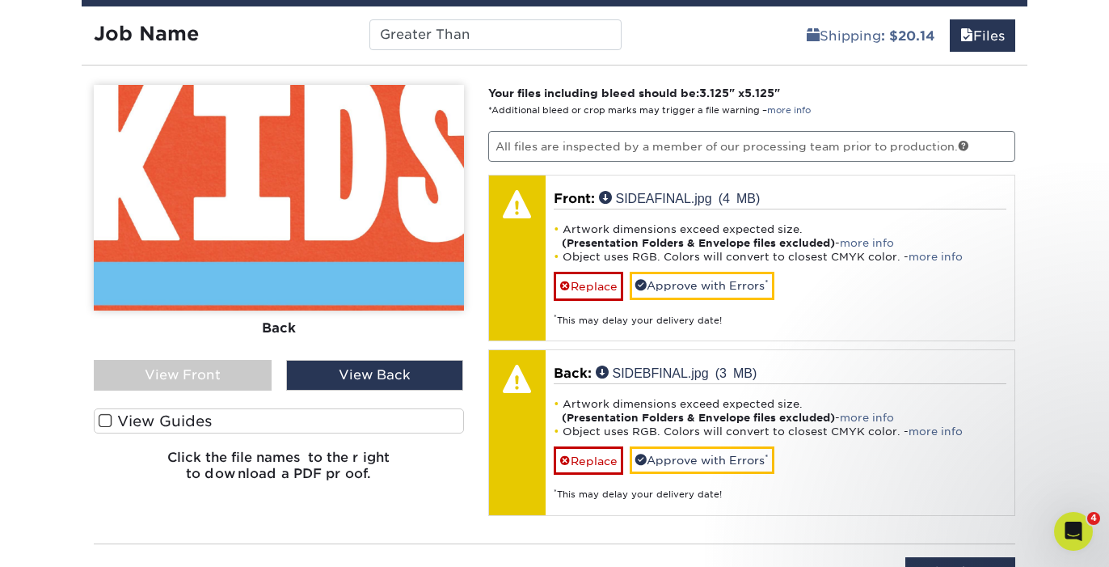
click at [301, 371] on div "View Back" at bounding box center [375, 375] width 178 height 31
click at [236, 372] on div "View Front" at bounding box center [183, 375] width 178 height 31
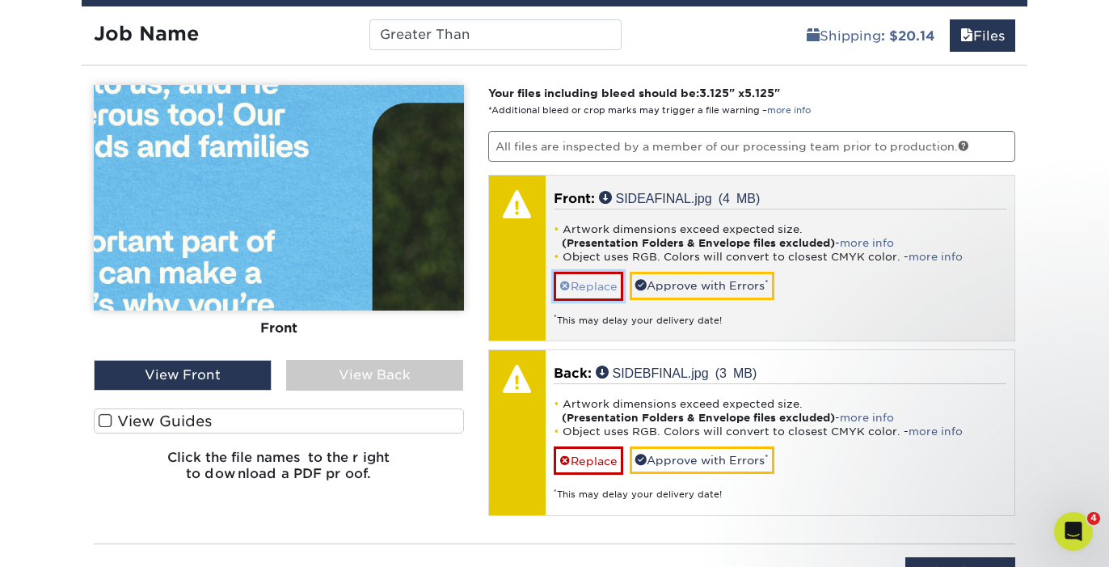
click at [608, 292] on link "Replace" at bounding box center [589, 286] width 70 height 28
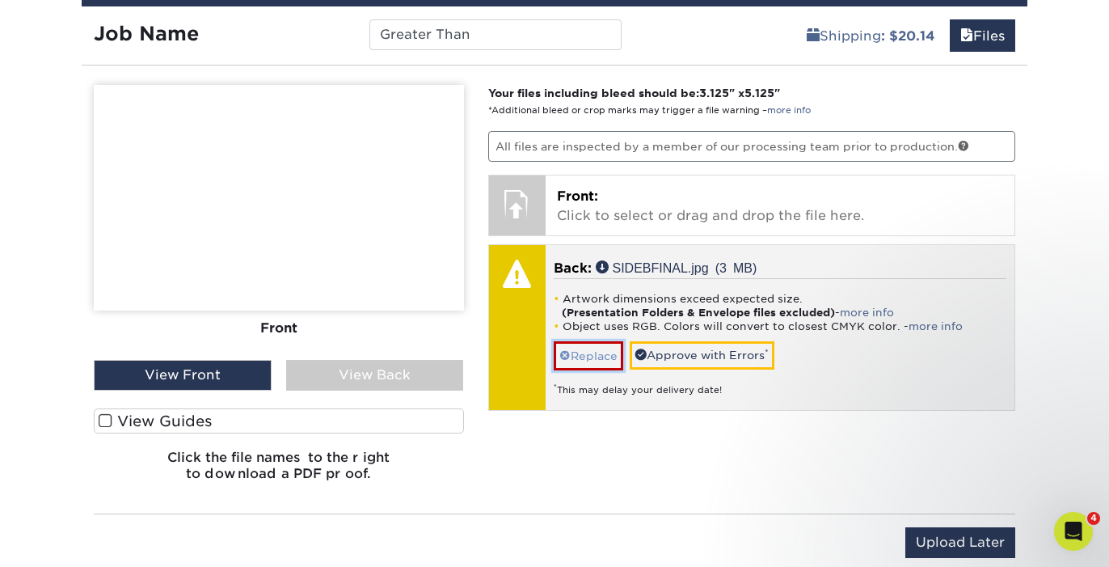
click at [598, 357] on link "Replace" at bounding box center [589, 355] width 70 height 28
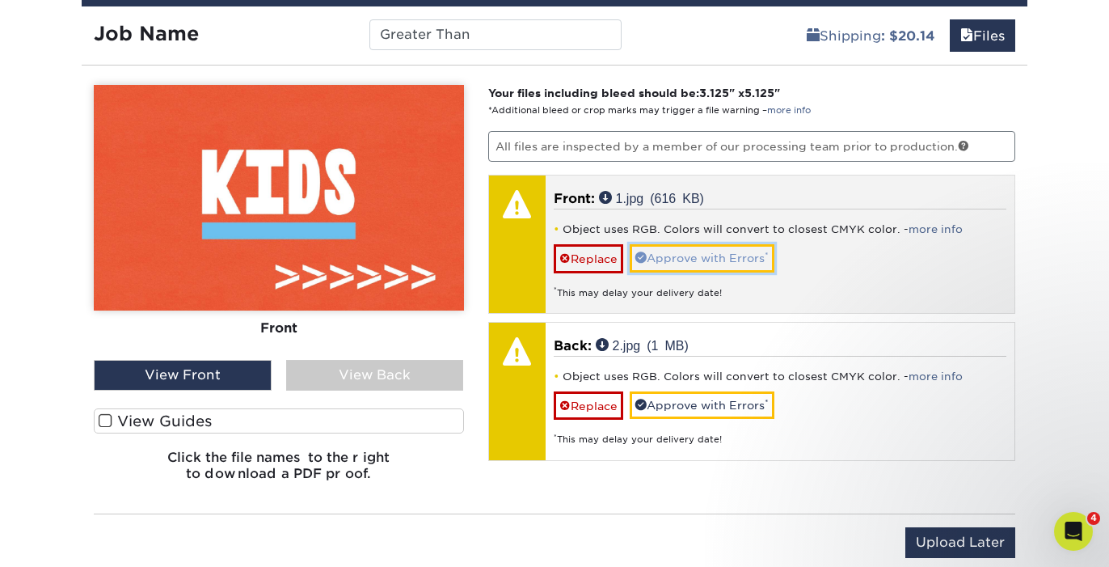
click at [720, 263] on link "Approve with Errors *" at bounding box center [702, 257] width 145 height 27
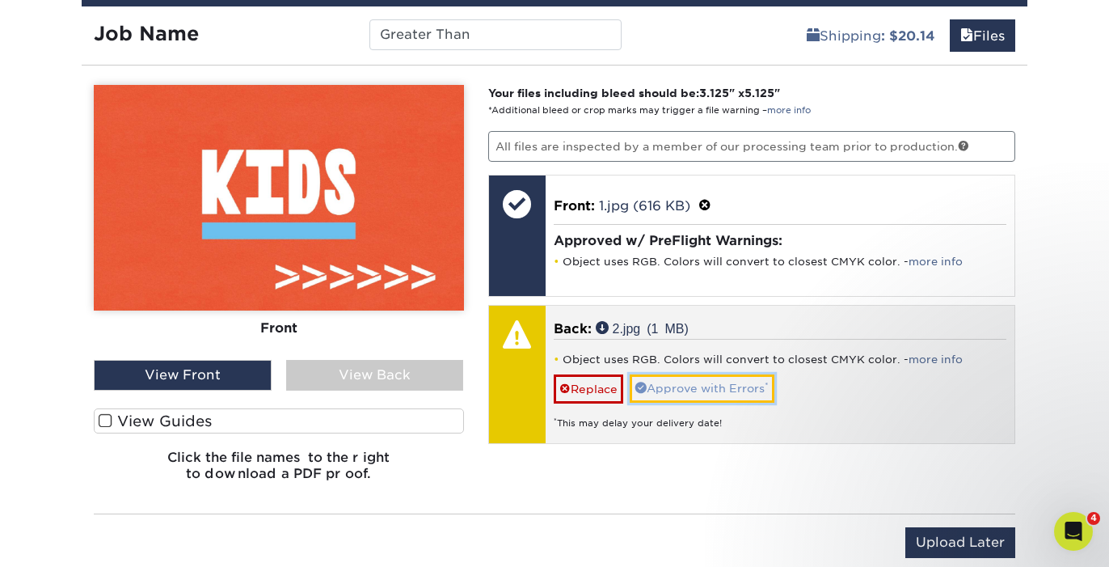
click at [710, 381] on link "Approve with Errors *" at bounding box center [702, 387] width 145 height 27
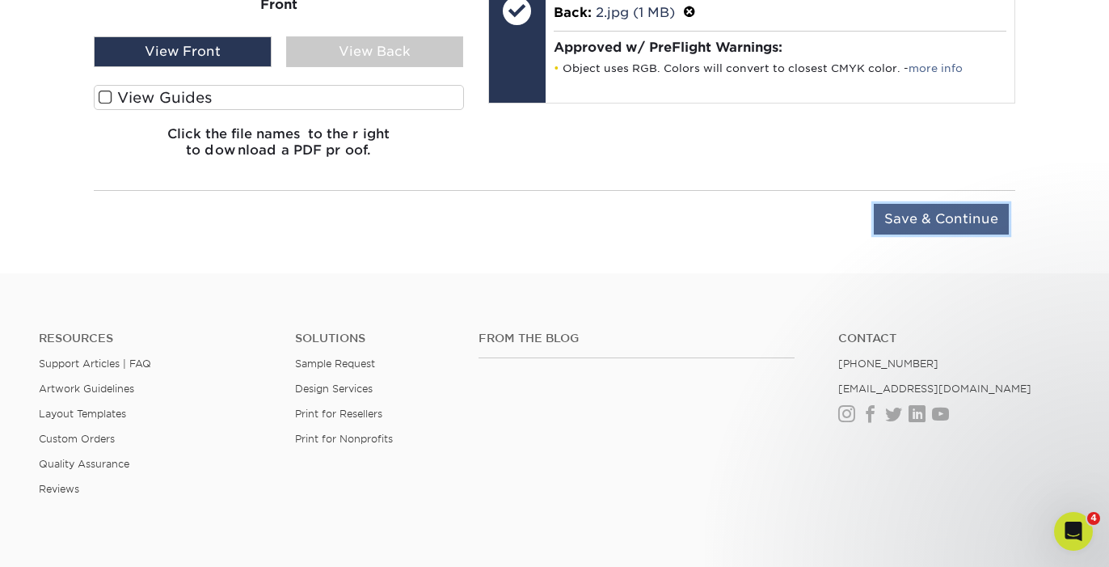
click at [941, 222] on input "Save & Continue" at bounding box center [941, 219] width 135 height 31
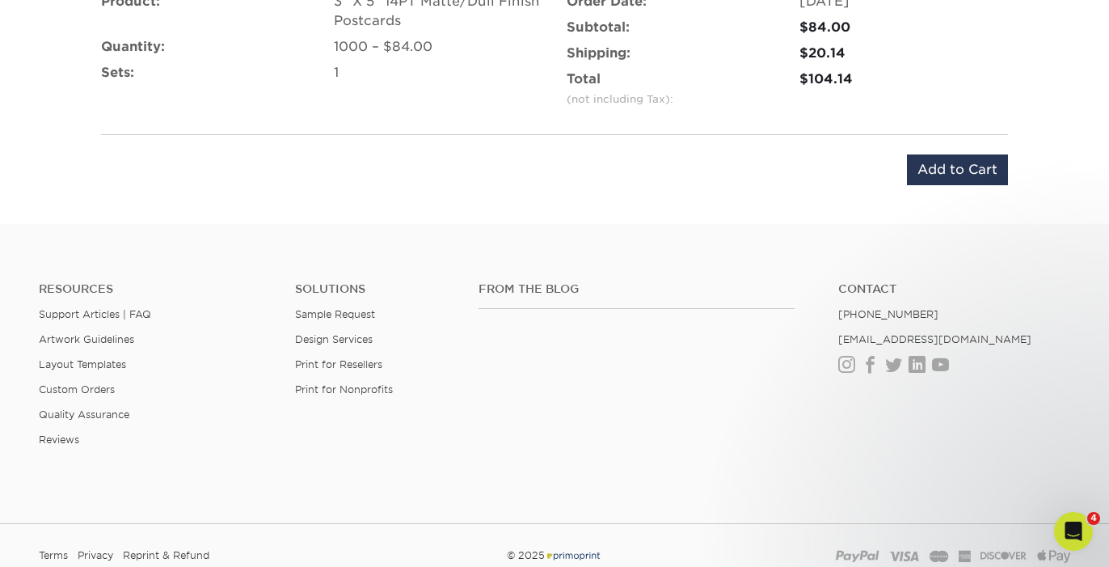
scroll to position [1096, 0]
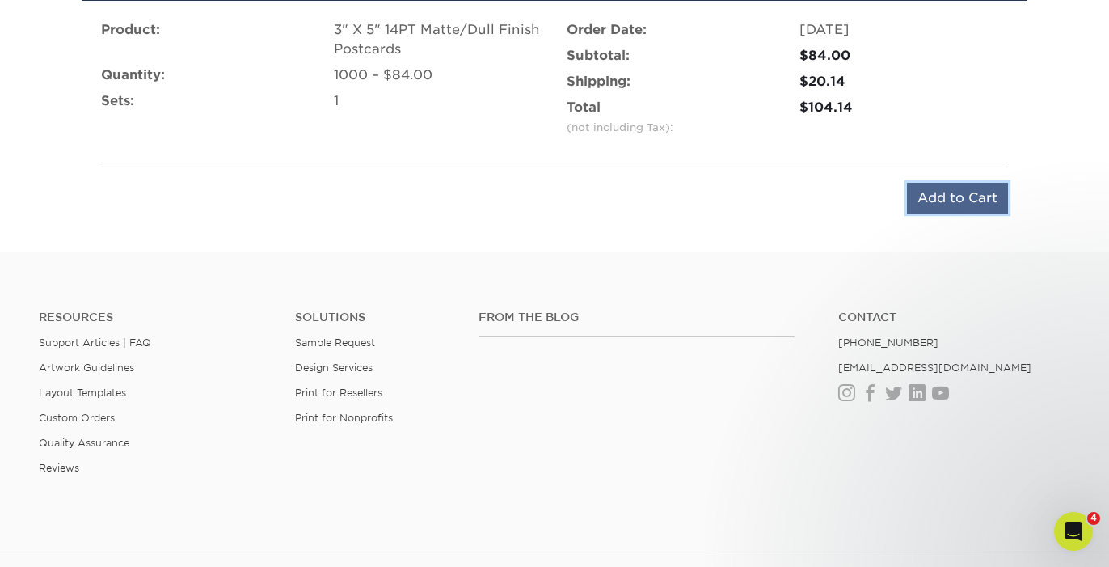
click at [958, 189] on input "Add to Cart" at bounding box center [957, 198] width 101 height 31
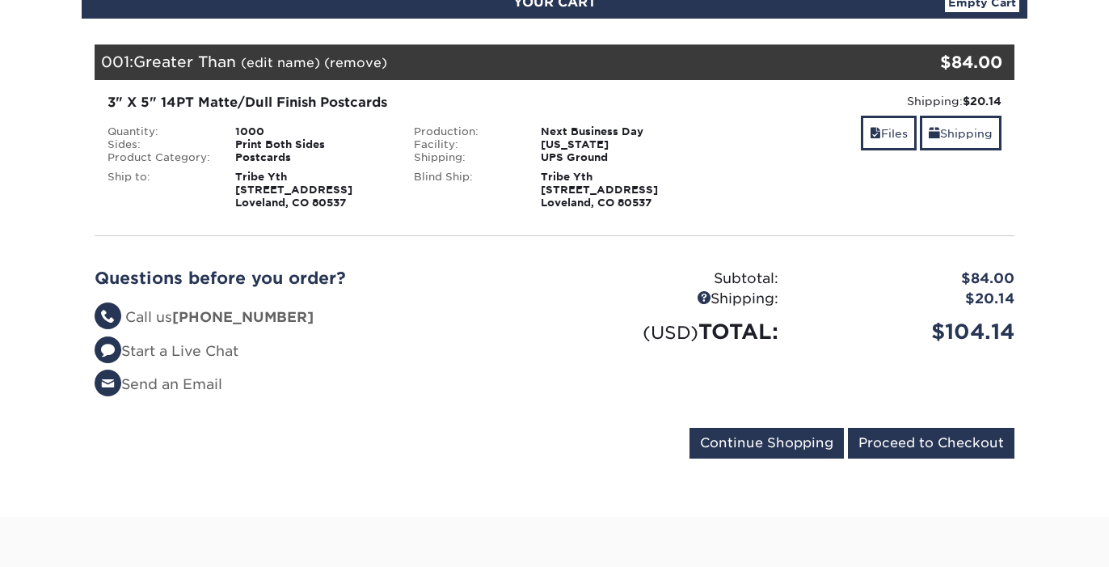
scroll to position [203, 0]
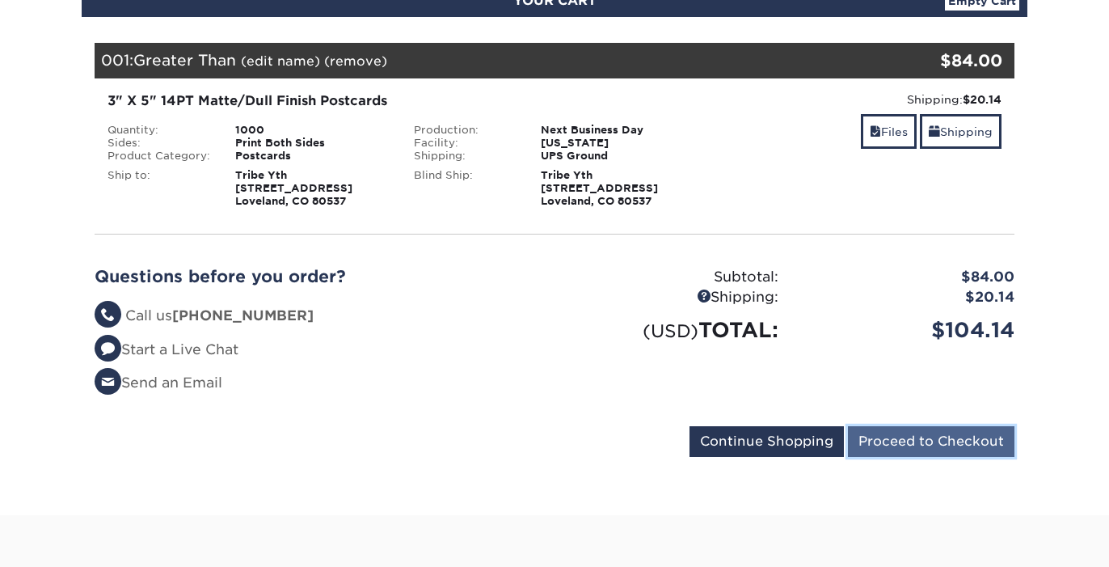
click at [933, 436] on input "Proceed to Checkout" at bounding box center [931, 441] width 166 height 31
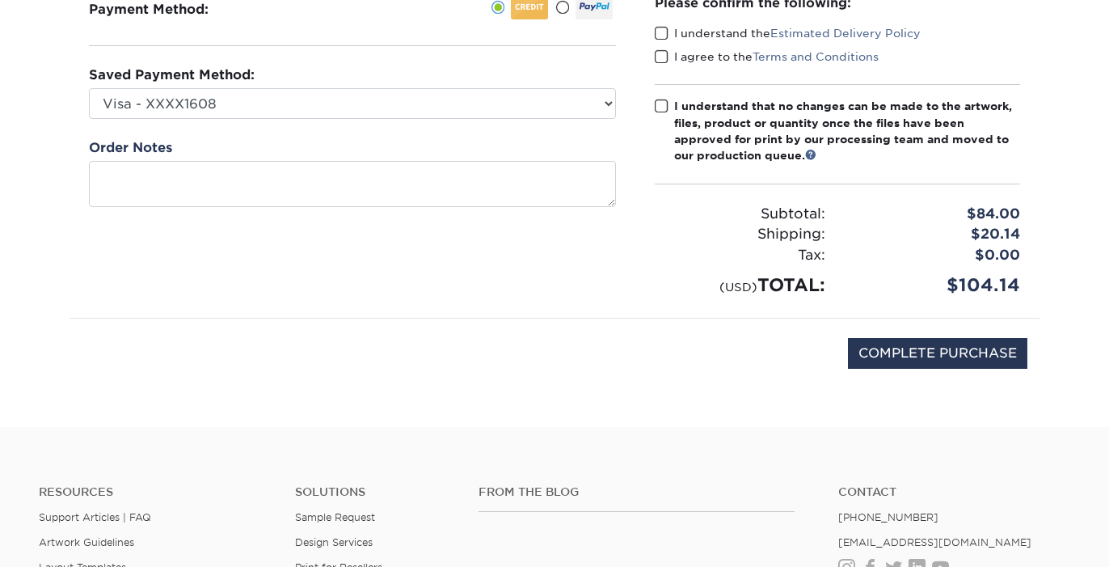
scroll to position [187, 0]
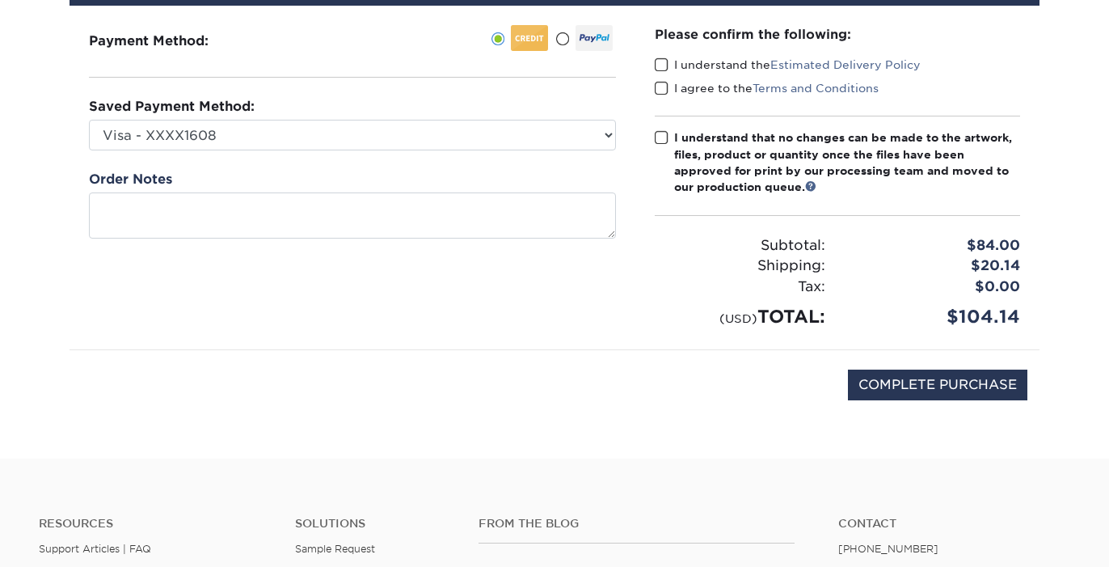
click at [685, 67] on label "I understand the Estimated Delivery Policy" at bounding box center [788, 65] width 266 height 16
click at [0, 0] on input "I understand the Estimated Delivery Policy" at bounding box center [0, 0] width 0 height 0
click at [668, 87] on label "I agree to the Terms and Conditions" at bounding box center [767, 88] width 224 height 16
click at [0, 0] on input "I agree to the Terms and Conditions" at bounding box center [0, 0] width 0 height 0
click at [663, 141] on span at bounding box center [662, 137] width 14 height 15
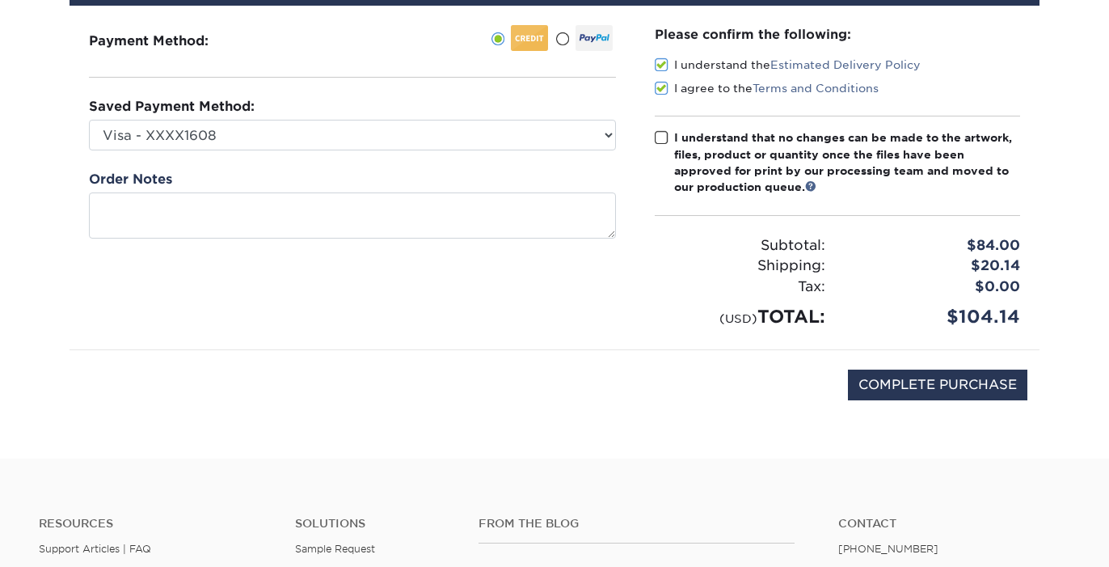
click at [0, 0] on input "I understand that no changes can be made to the artwork, files, product or quan…" at bounding box center [0, 0] width 0 height 0
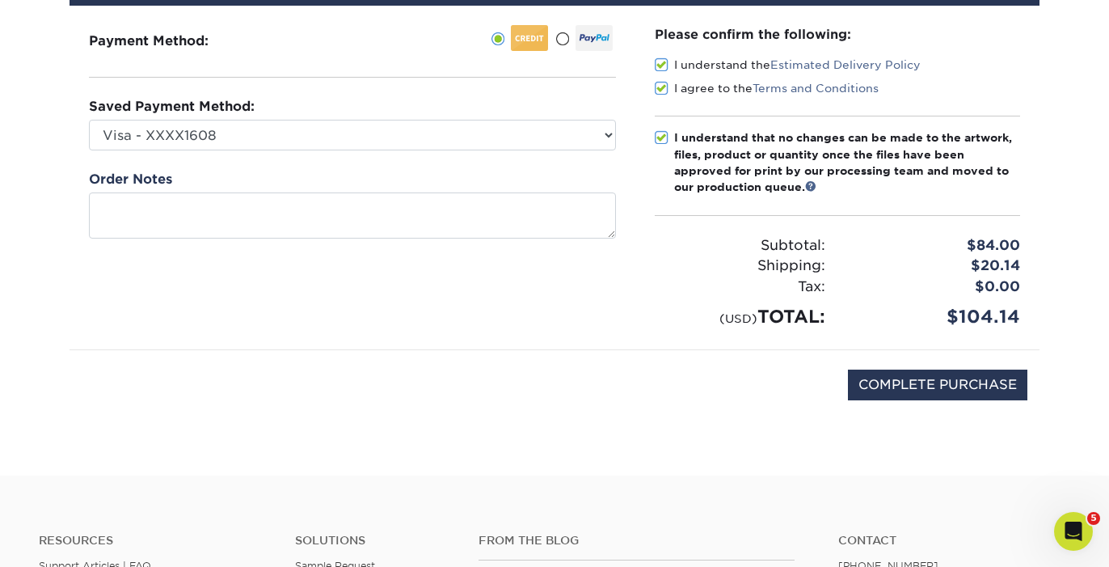
scroll to position [0, 0]
